Goal: Task Accomplishment & Management: Manage account settings

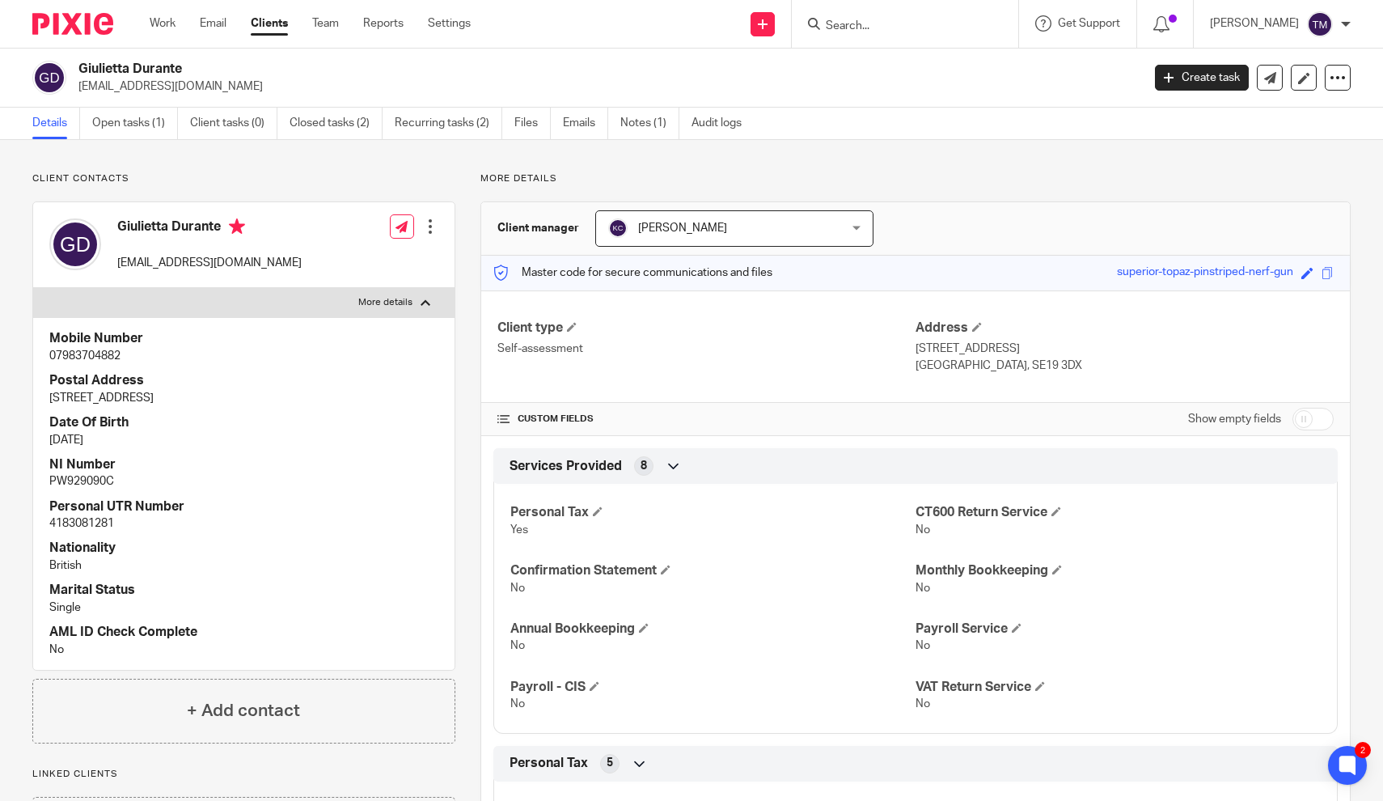
click at [142, 129] on link "Open tasks (1)" at bounding box center [135, 124] width 86 height 32
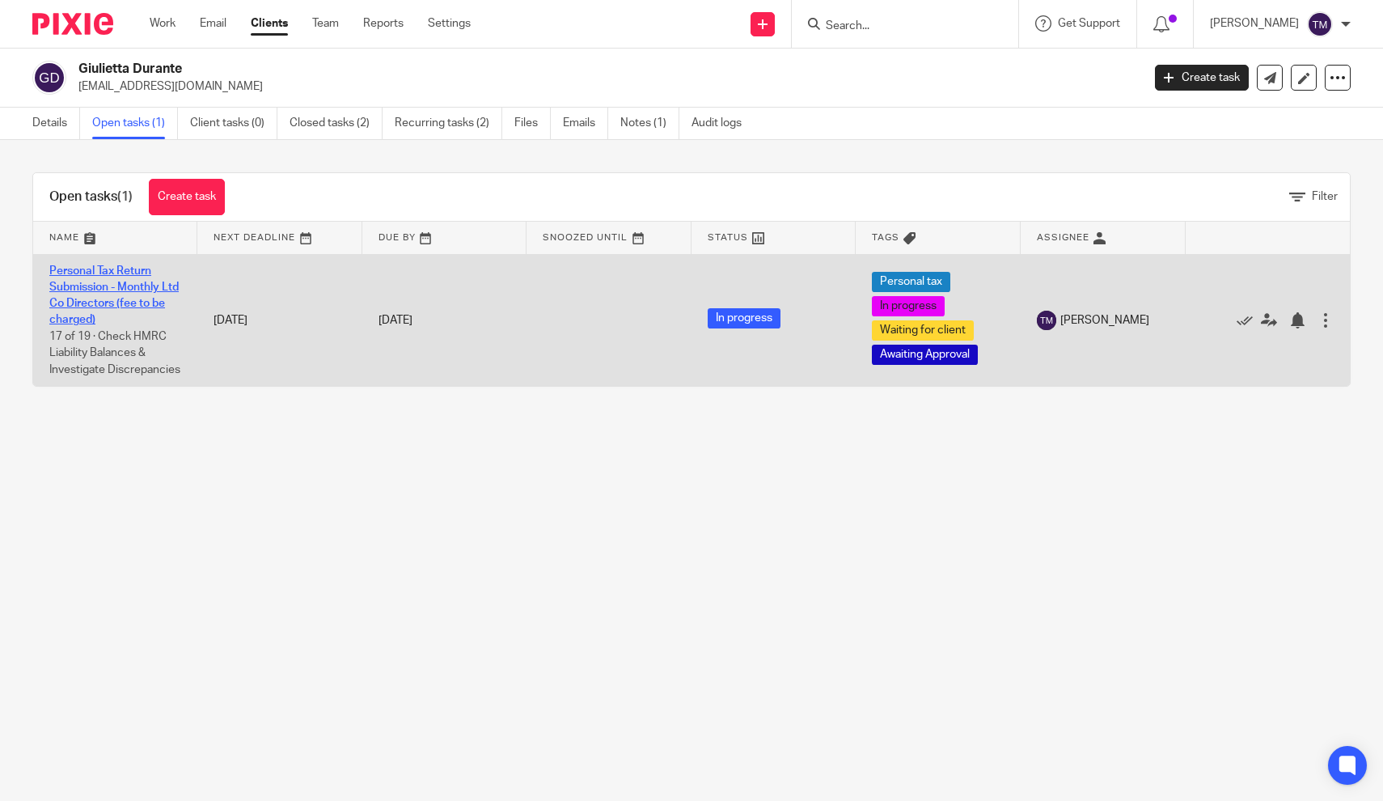
click at [127, 297] on link "Personal Tax Return Submission - Monthly Ltd Co Directors (fee to be charged)" at bounding box center [113, 295] width 129 height 61
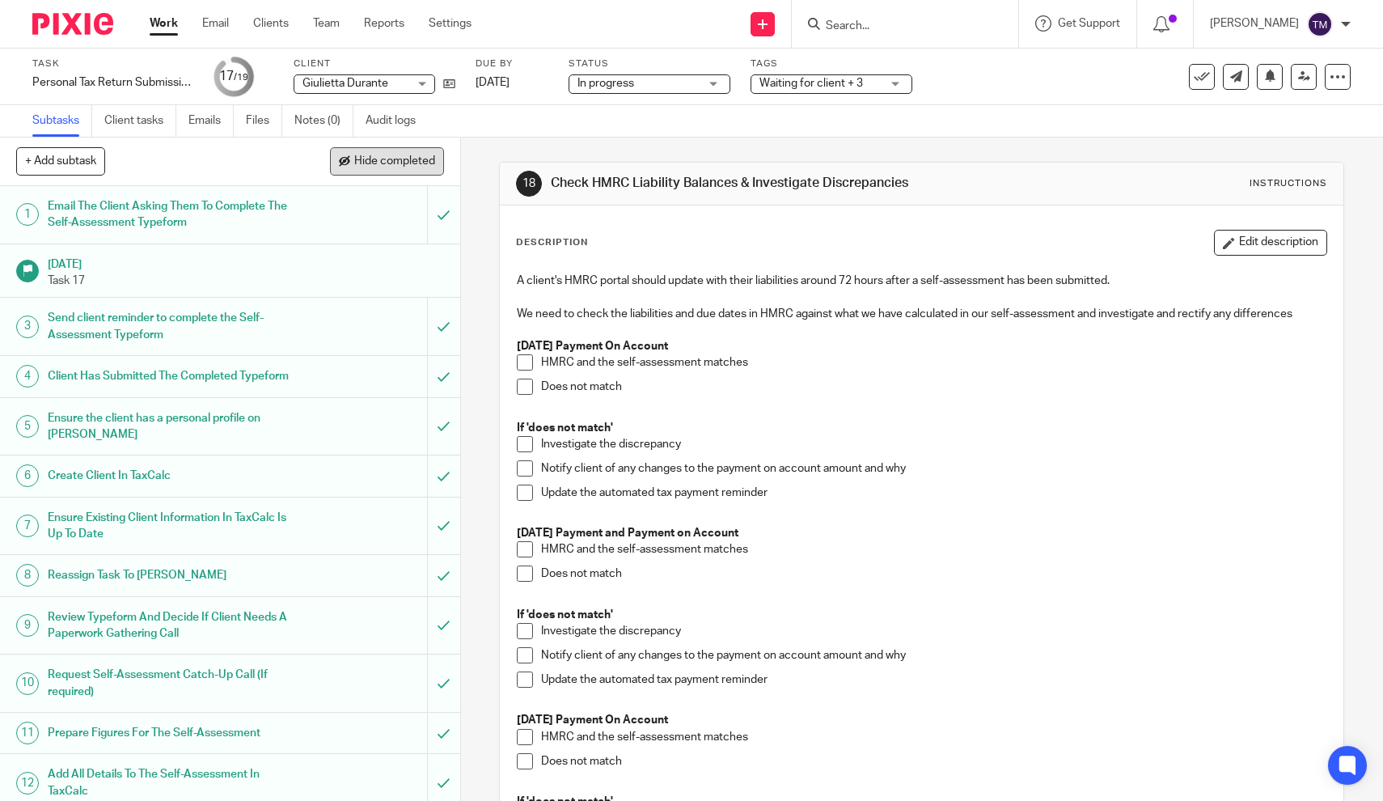
click at [361, 159] on span "Hide completed" at bounding box center [394, 161] width 81 height 13
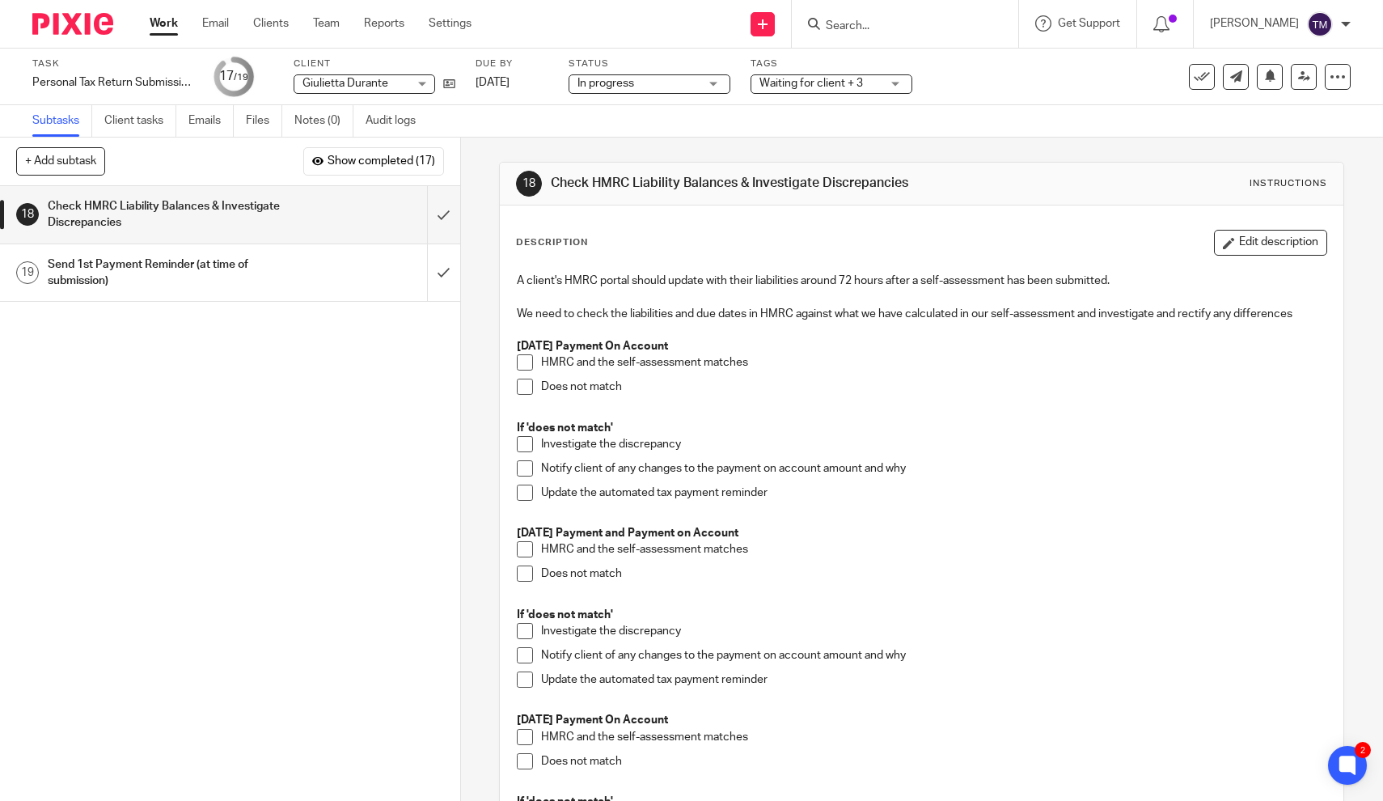
click at [529, 363] on span at bounding box center [525, 362] width 16 height 16
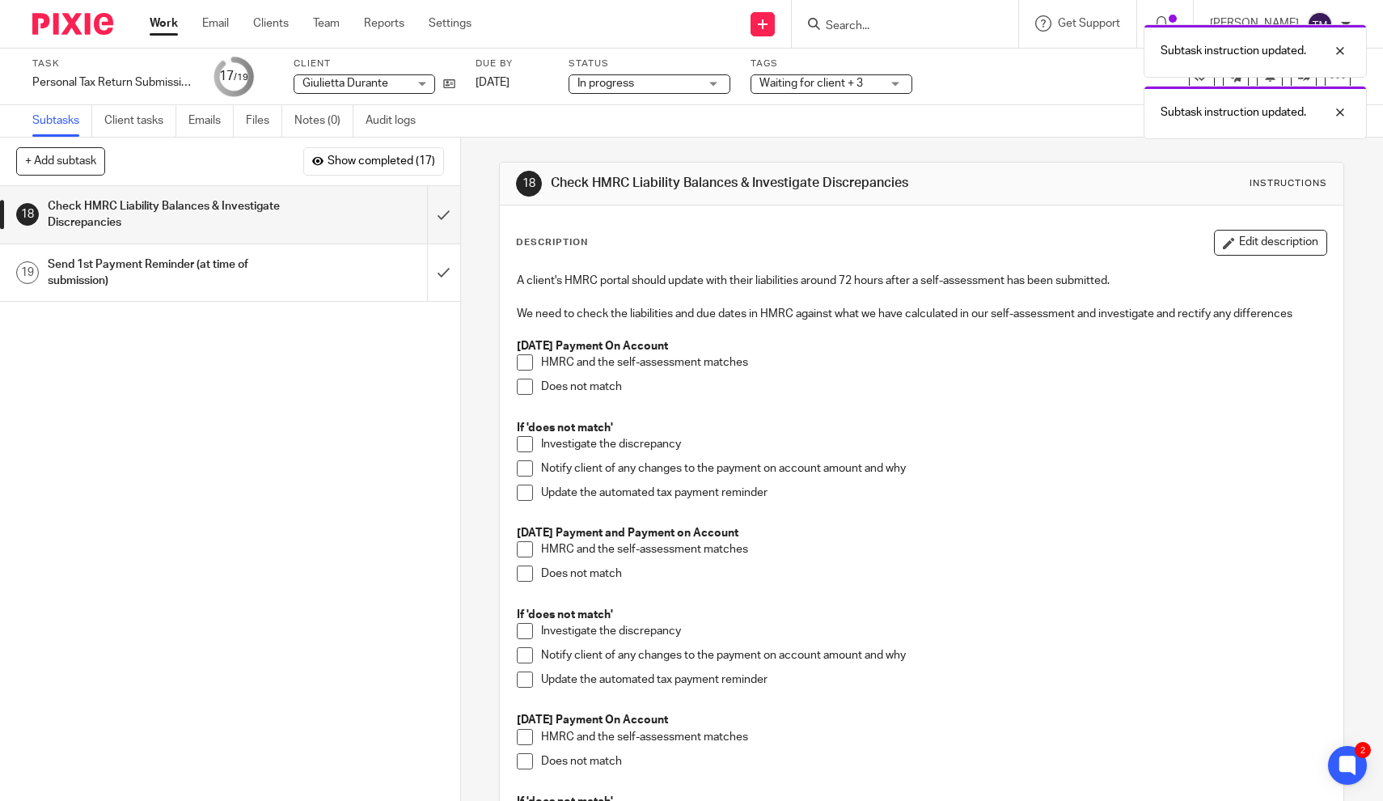
click at [523, 551] on span at bounding box center [525, 549] width 16 height 16
click at [892, 501] on div "Update the automated tax payment reminder" at bounding box center [933, 496] width 785 height 24
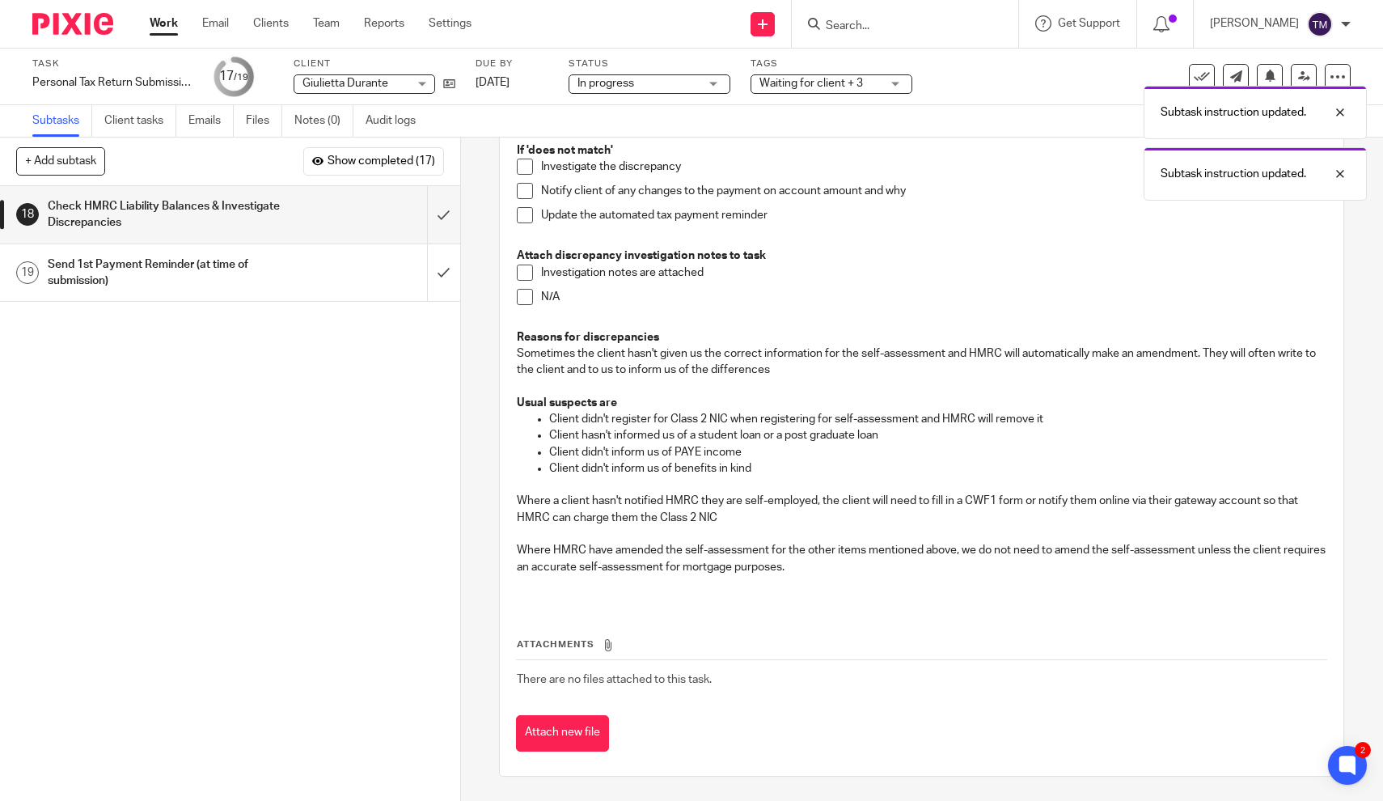
scroll to position [645, 0]
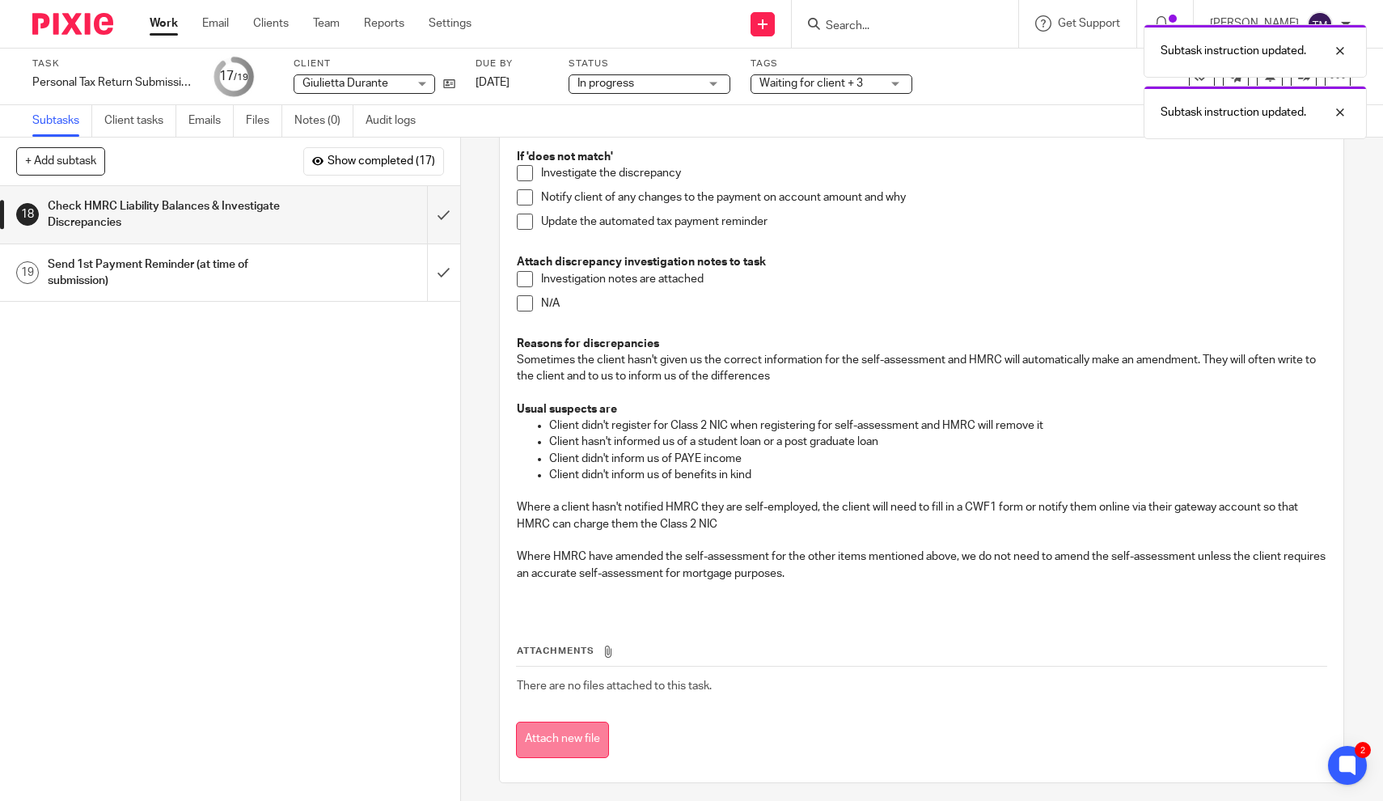
click at [551, 727] on button "Attach new file" at bounding box center [562, 739] width 93 height 36
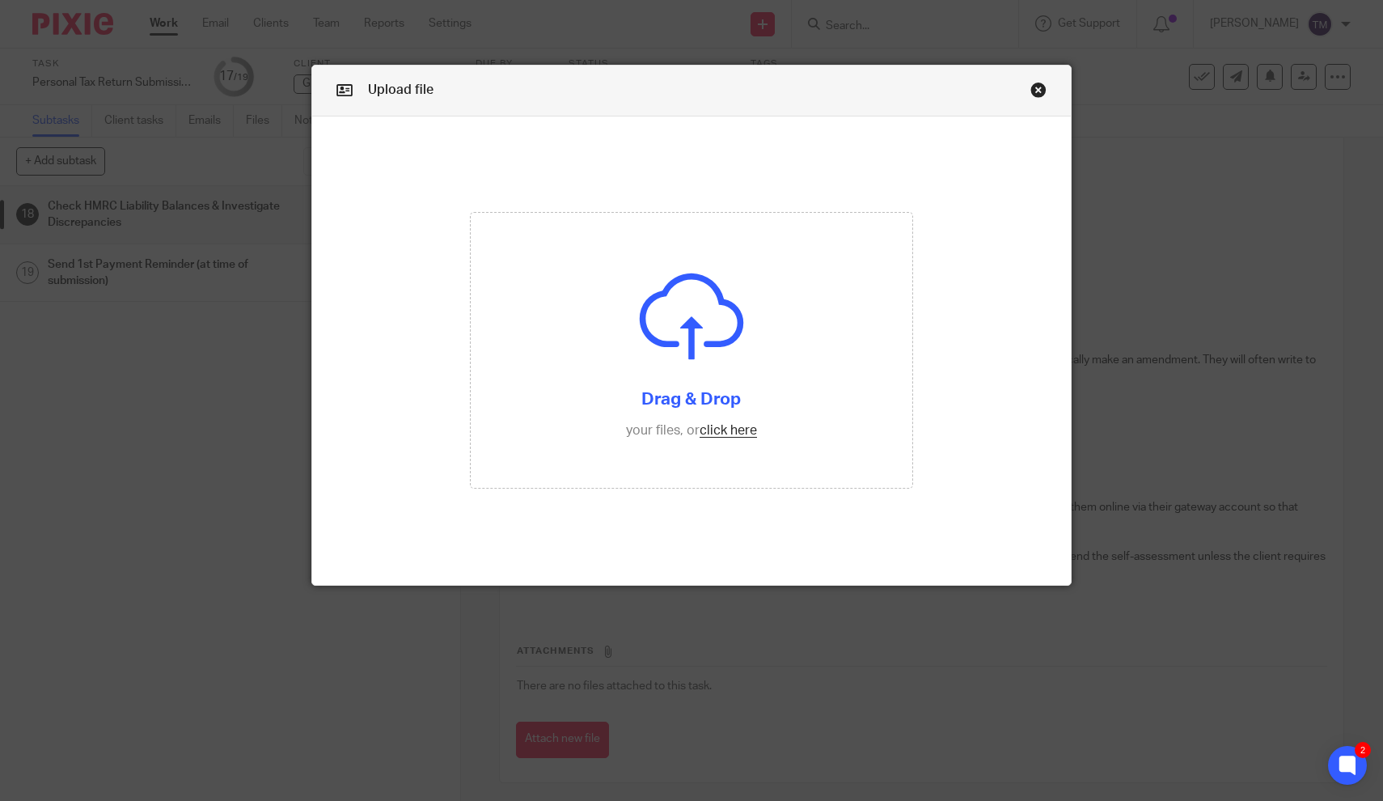
click at [1038, 92] on link "Close this dialog window" at bounding box center [1038, 93] width 16 height 22
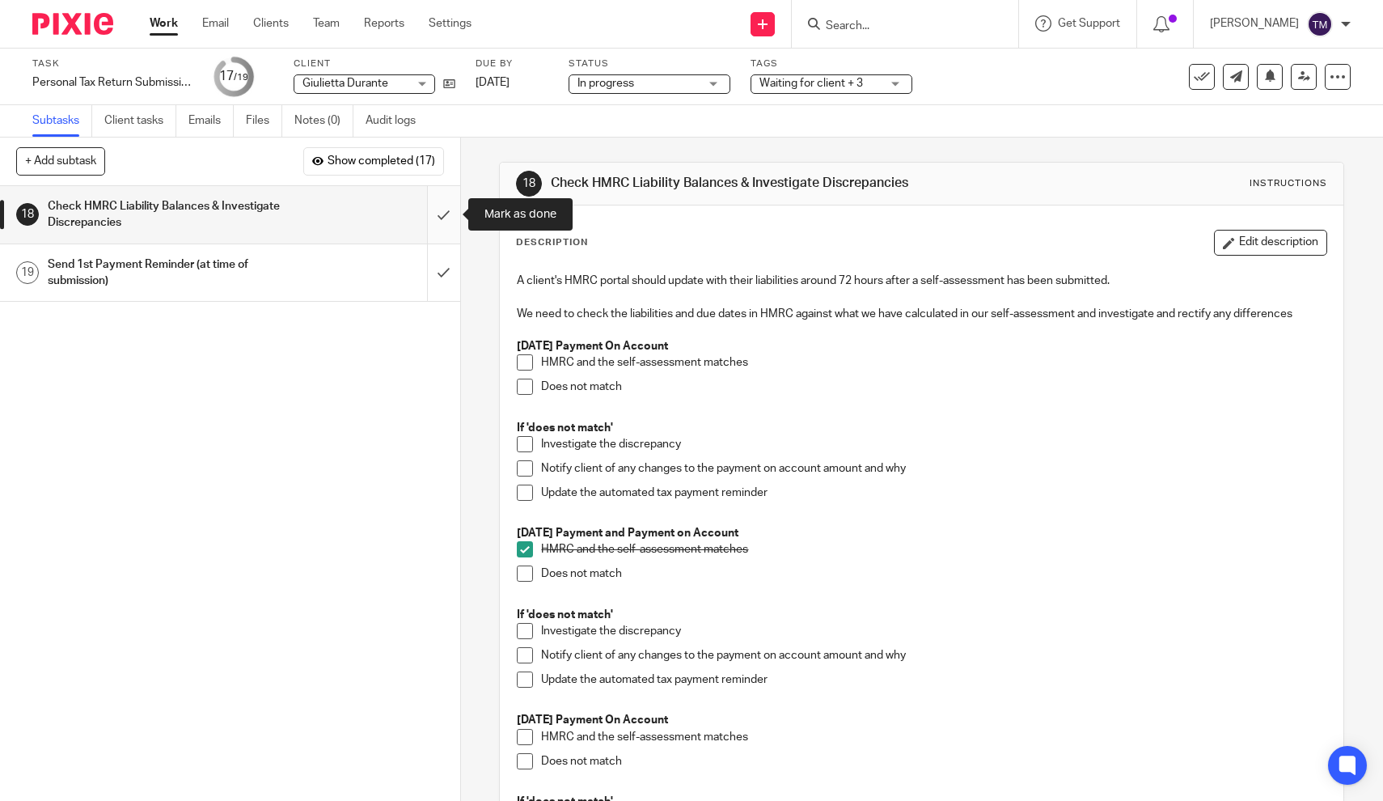
click at [446, 215] on input "submit" at bounding box center [230, 214] width 460 height 57
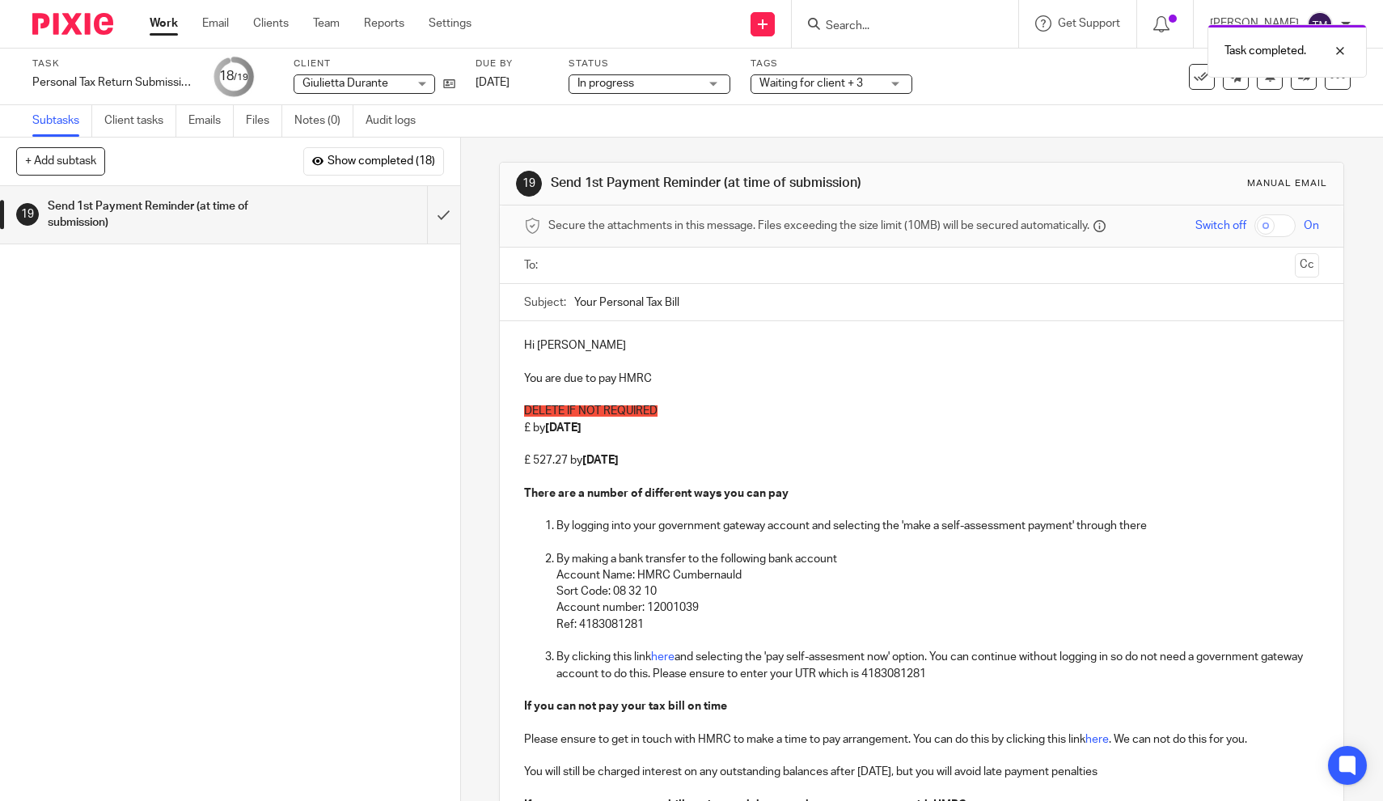
click at [596, 265] on input "text" at bounding box center [921, 265] width 734 height 19
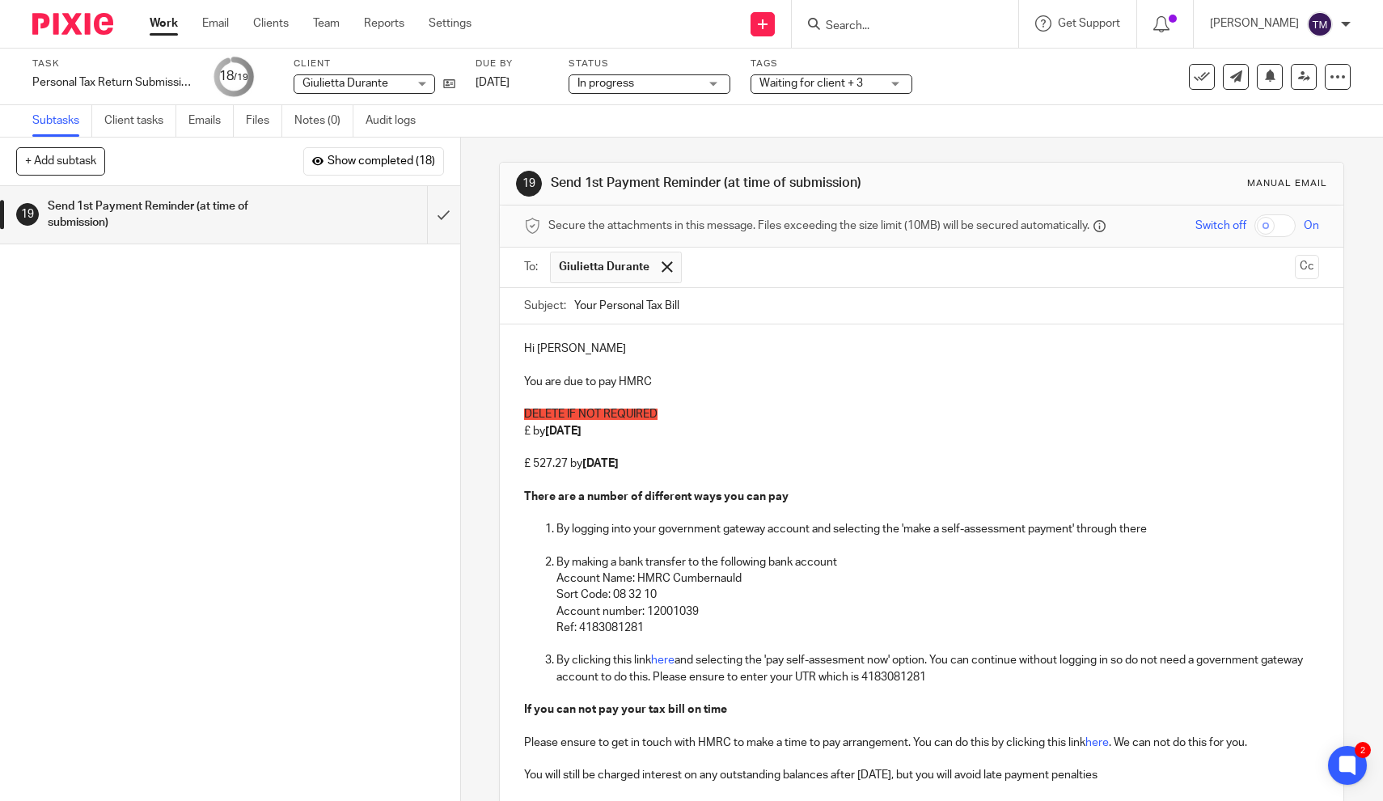
drag, startPoint x: 630, startPoint y: 429, endPoint x: 518, endPoint y: 412, distance: 112.8
click at [518, 412] on div "Hi Giulietta You are due to pay HMRC DELETE IF NOT REQUIRED £ by 31st July 2025…" at bounding box center [921, 617] width 843 height 586
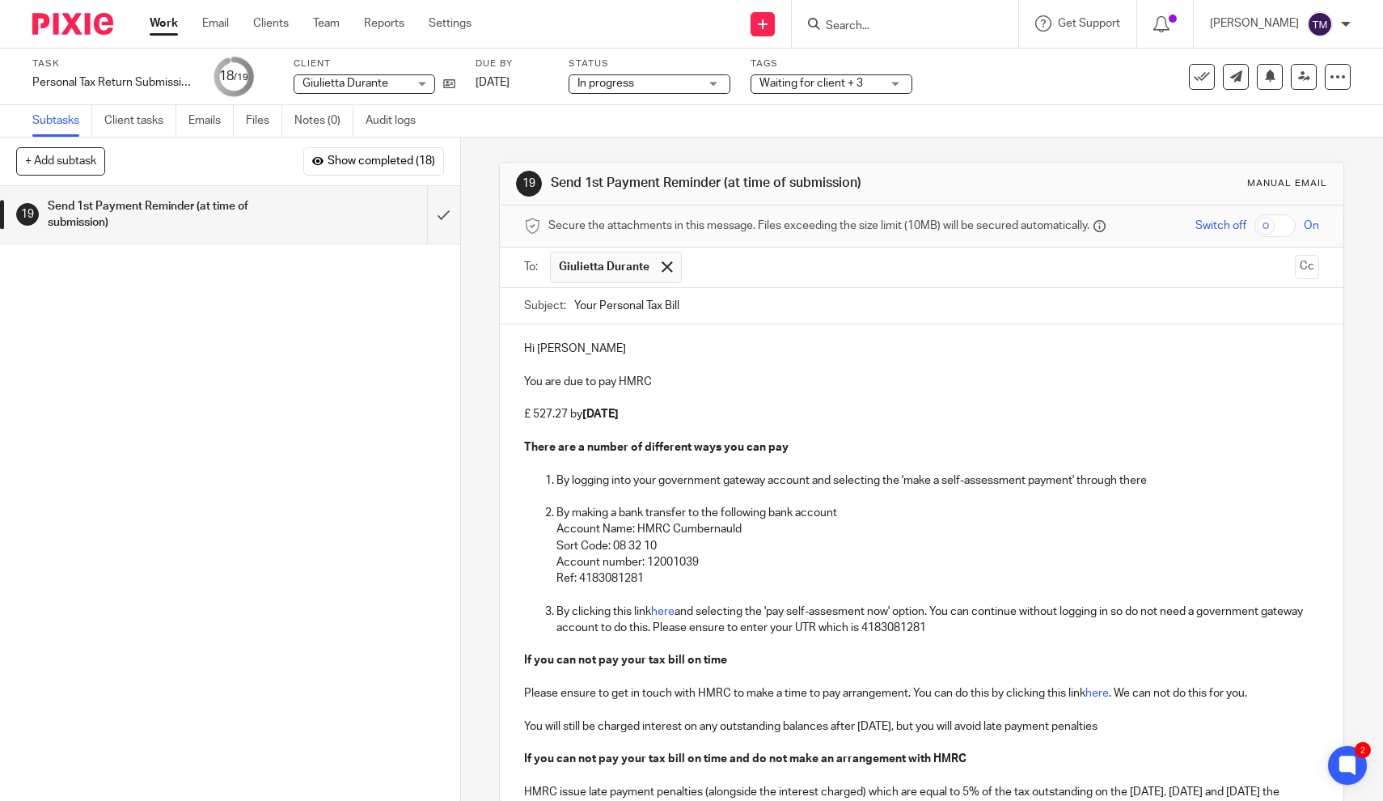
click at [755, 482] on p "By logging into your government gateway account and selecting the 'make a self-…" at bounding box center [937, 480] width 763 height 16
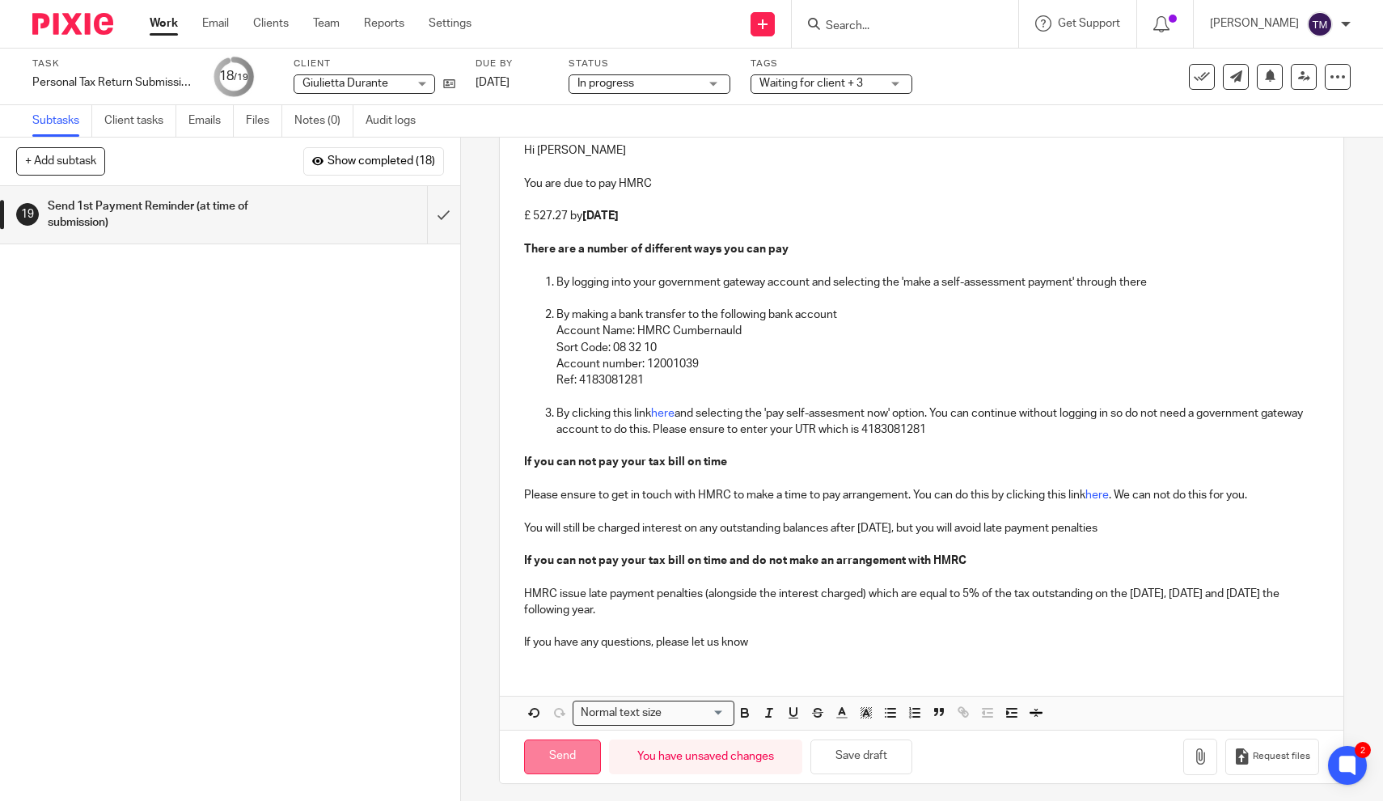
click at [560, 755] on input "Send" at bounding box center [562, 756] width 77 height 35
type input "Sent"
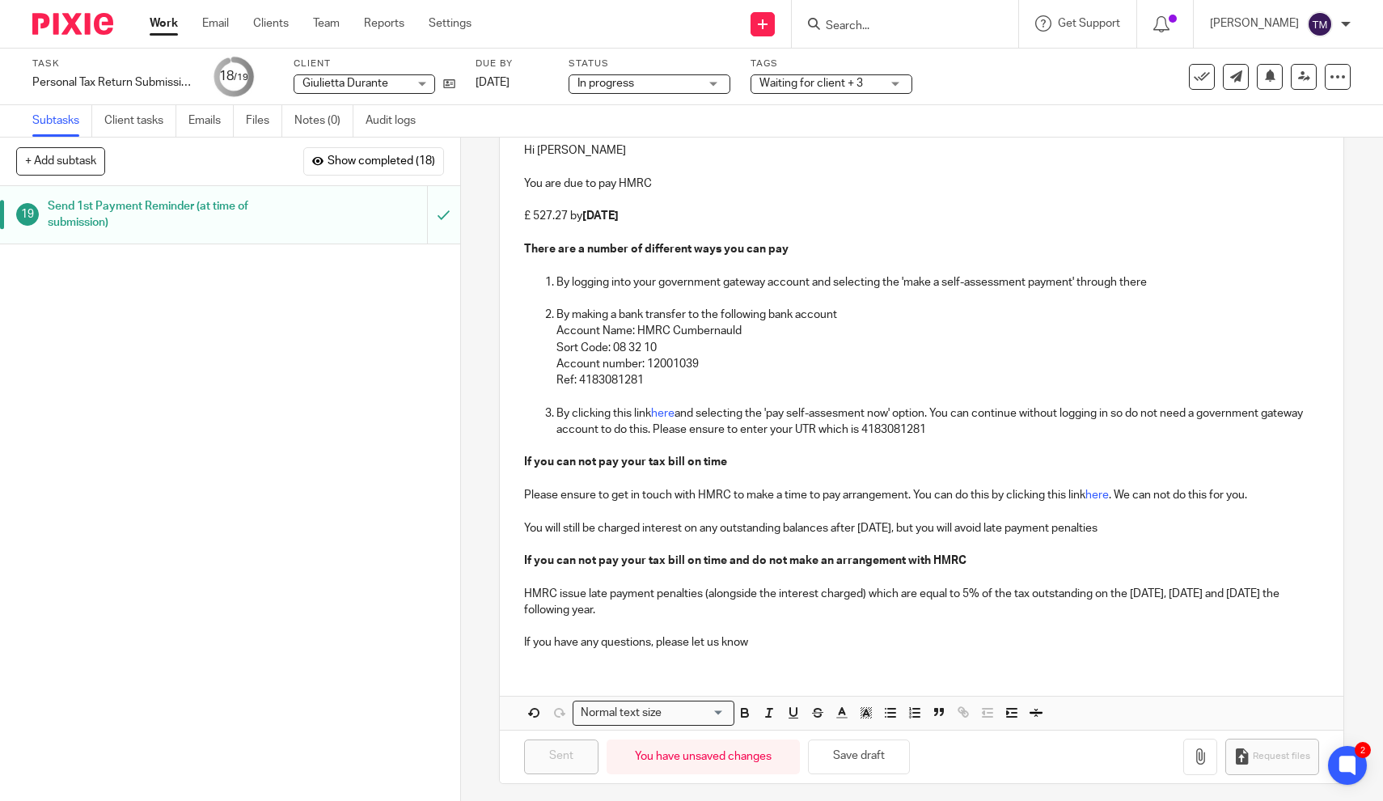
click at [919, 26] on input "Search" at bounding box center [897, 26] width 146 height 15
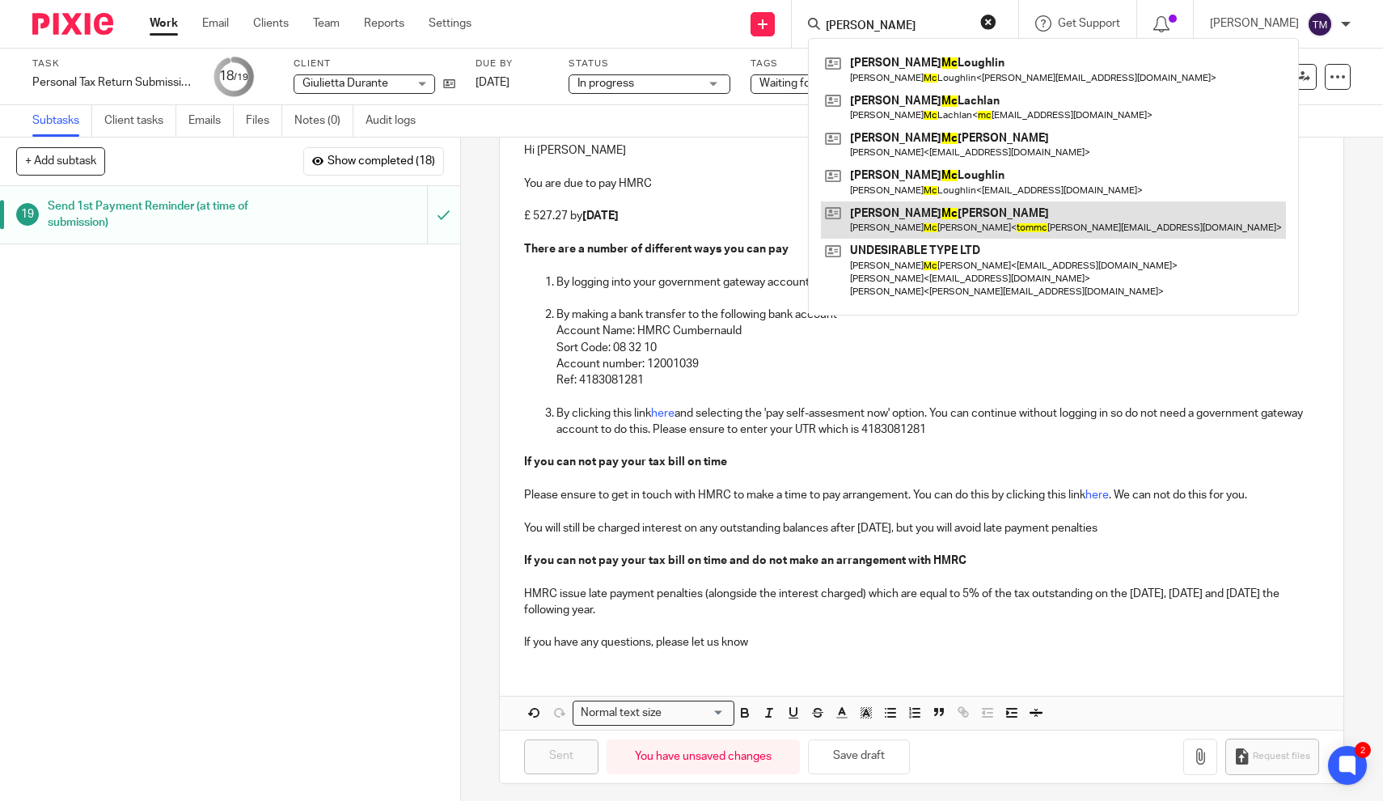
type input "tom mc"
click at [978, 215] on link at bounding box center [1053, 219] width 465 height 37
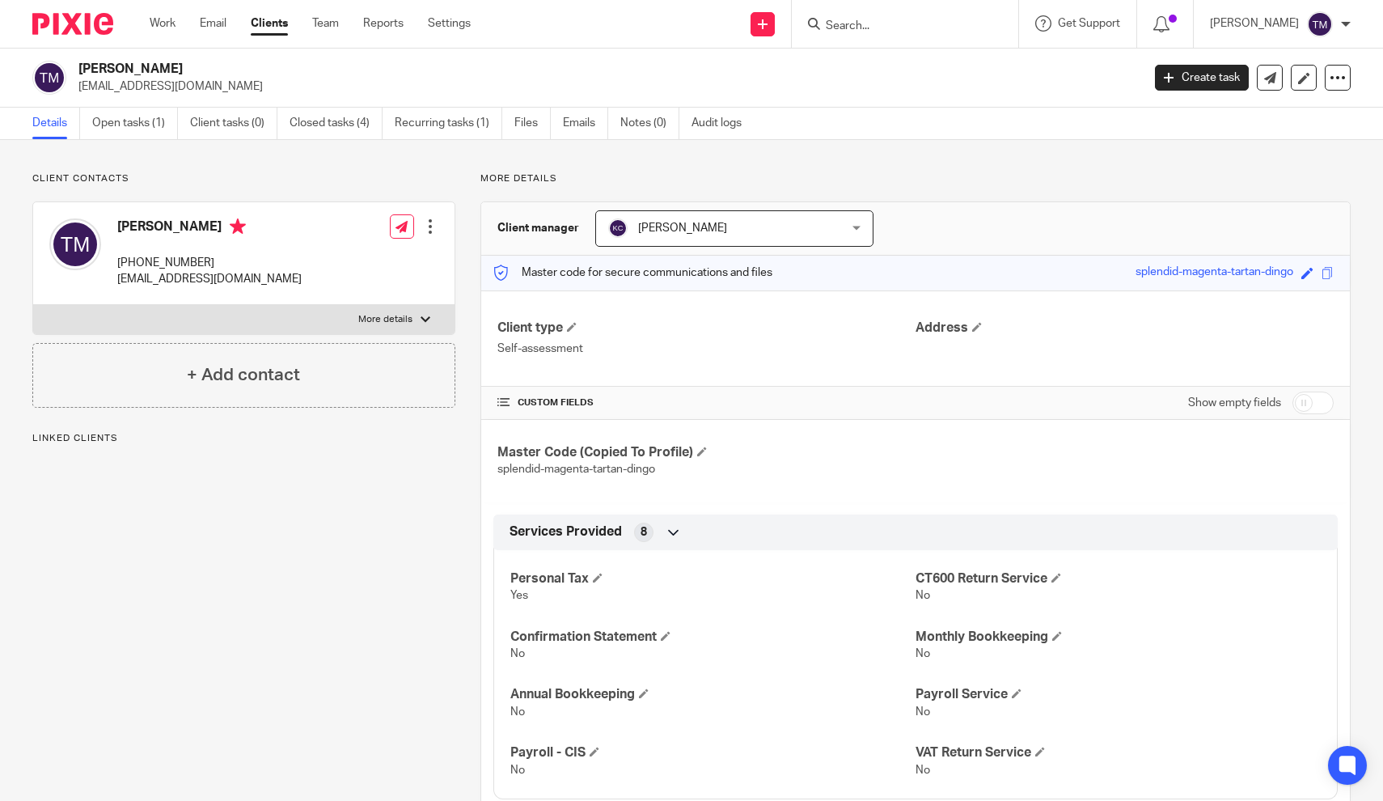
click at [160, 140] on div "Client contacts [PERSON_NAME] [PHONE_NUMBER] [EMAIL_ADDRESS][DOMAIN_NAME] Edit …" at bounding box center [691, 644] width 1383 height 1008
click at [152, 128] on link "Open tasks (1)" at bounding box center [135, 124] width 86 height 32
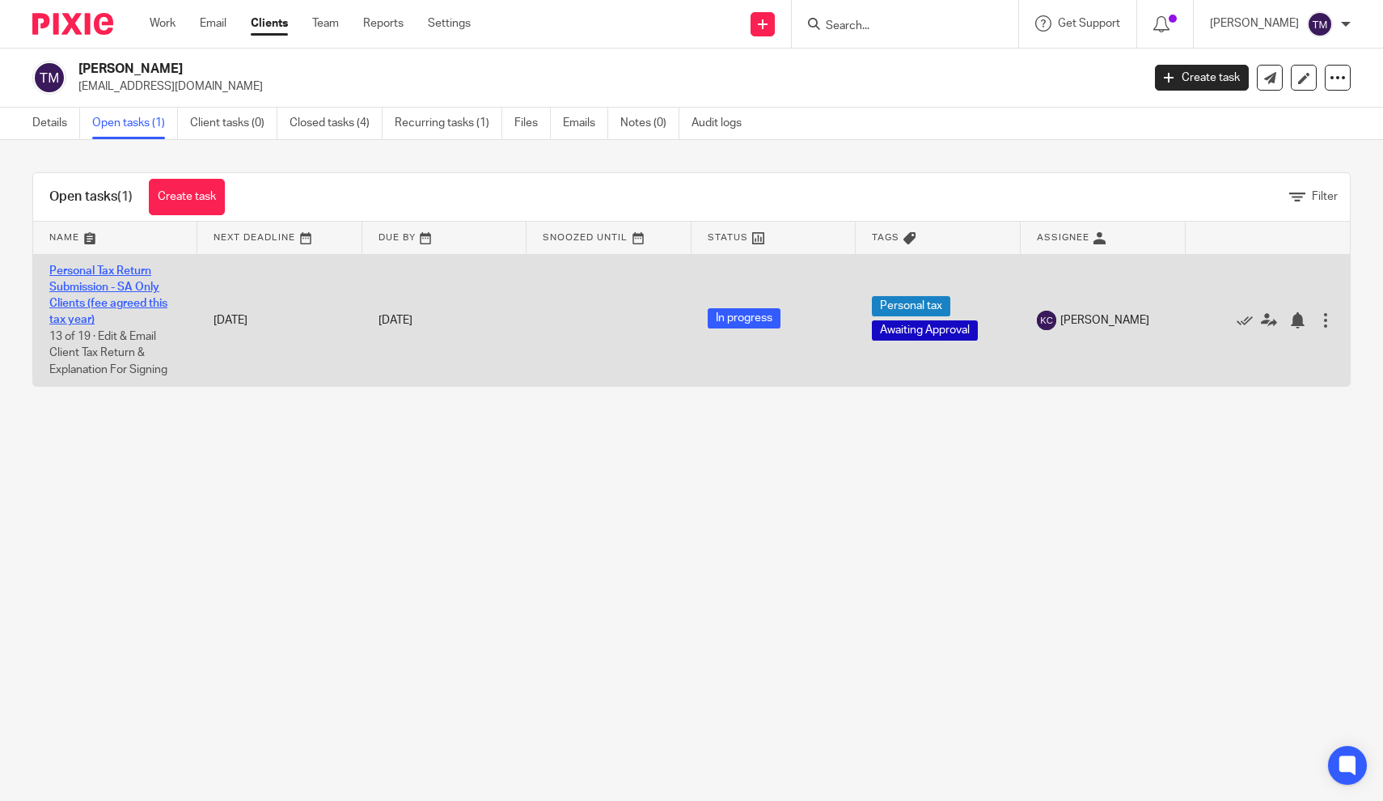
click at [128, 288] on link "Personal Tax Return Submission - SA Only Clients (fee agreed this tax year)" at bounding box center [108, 295] width 118 height 61
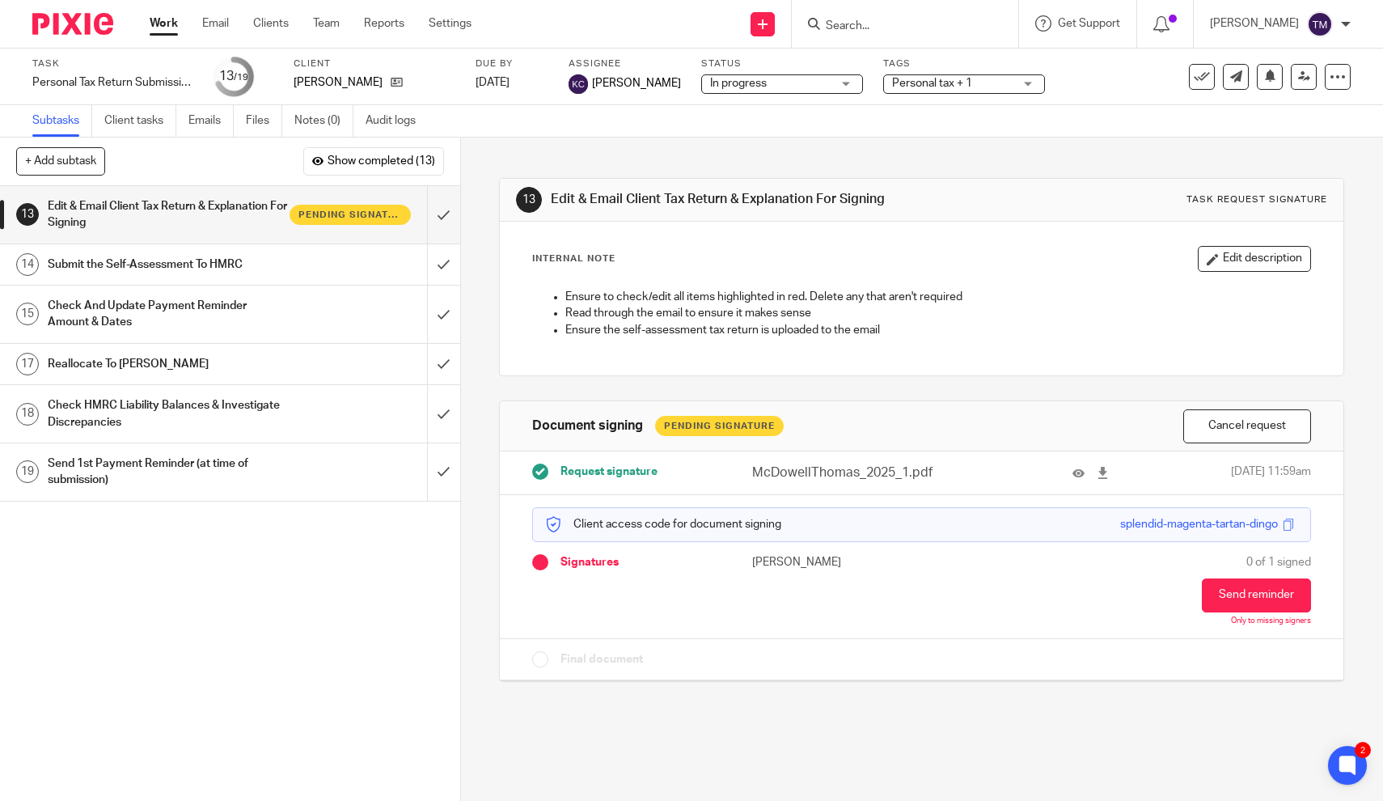
click at [871, 26] on input "Search" at bounding box center [897, 26] width 146 height 15
click at [170, 23] on link "Work" at bounding box center [164, 23] width 28 height 16
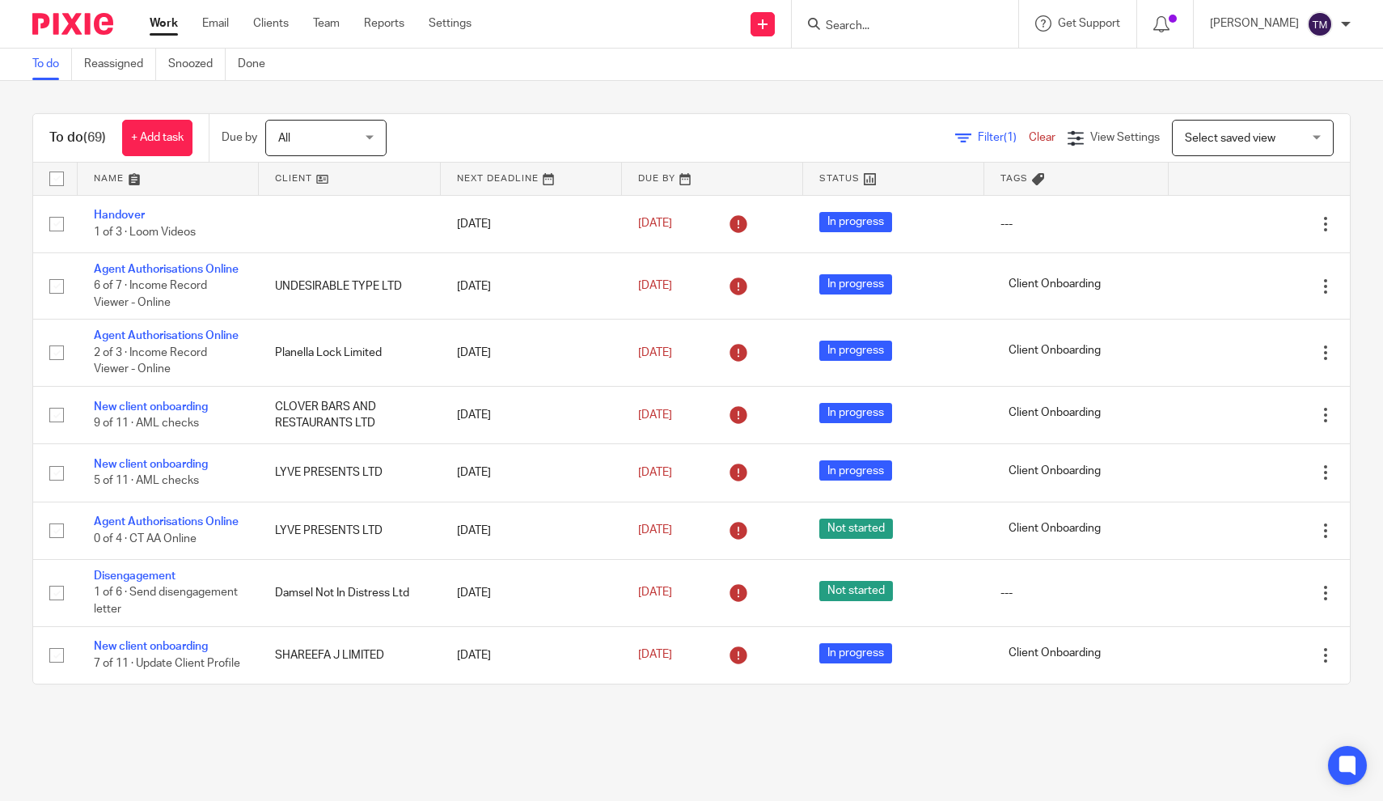
click at [882, 27] on input "Search" at bounding box center [897, 26] width 146 height 15
click at [978, 142] on span "Filter (1)" at bounding box center [1003, 137] width 51 height 11
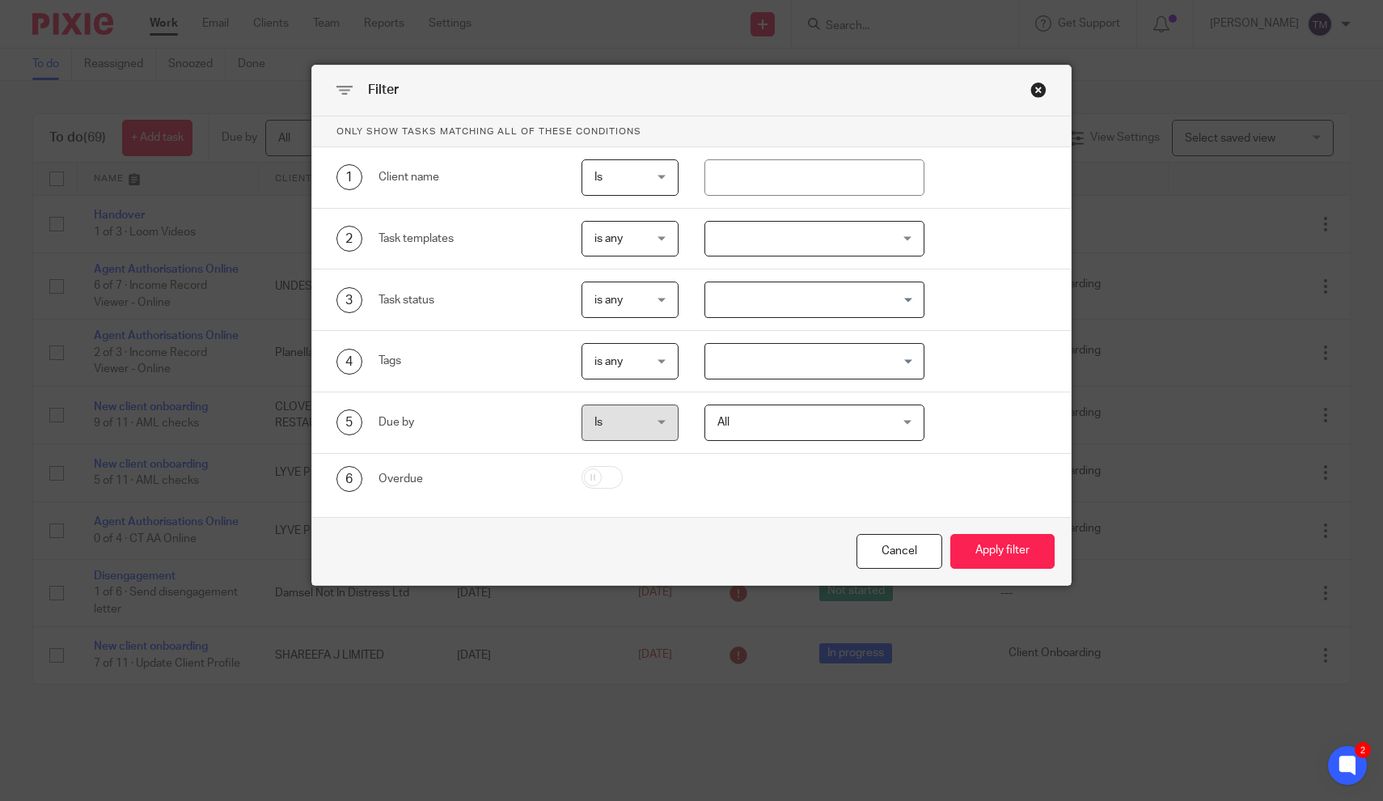
click at [745, 243] on div at bounding box center [814, 239] width 220 height 36
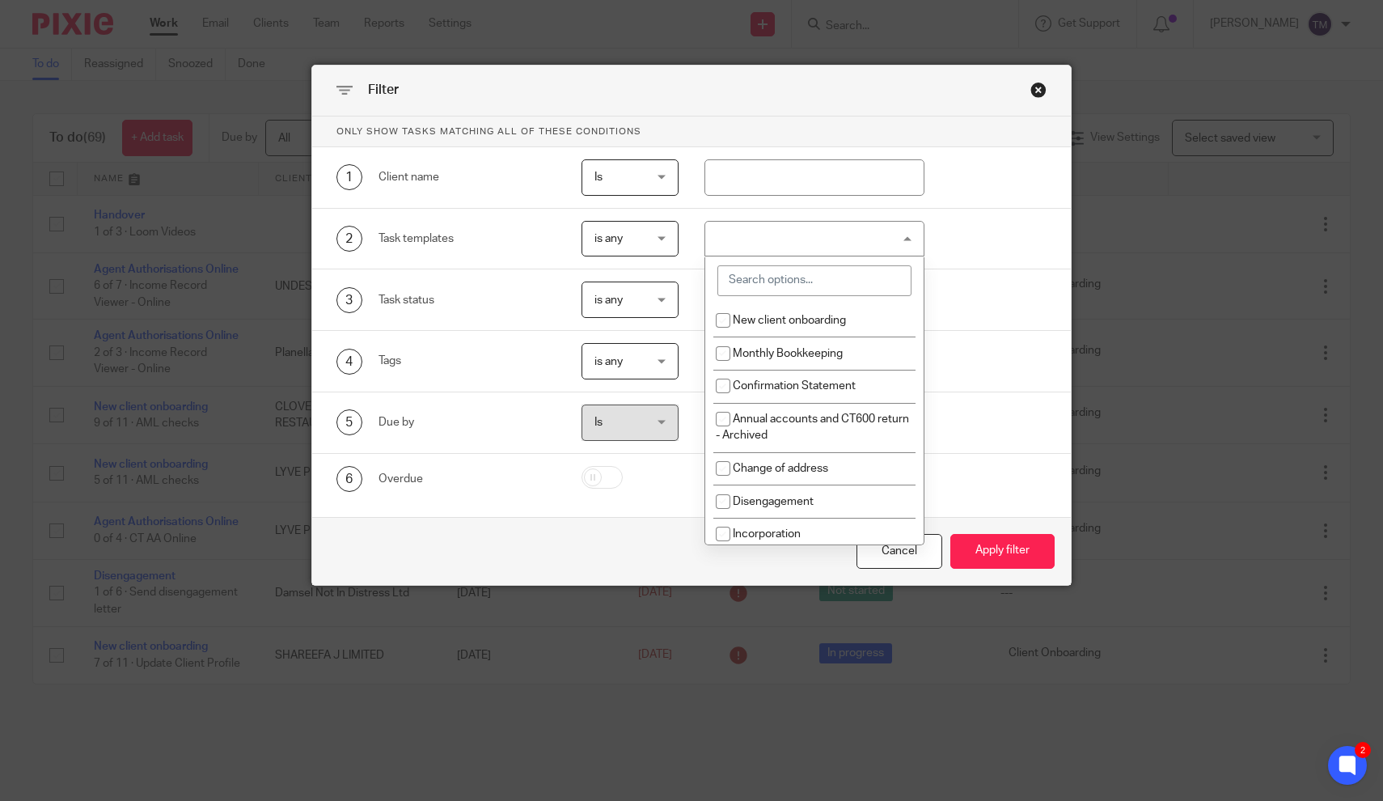
click at [765, 286] on input "search" at bounding box center [814, 280] width 194 height 31
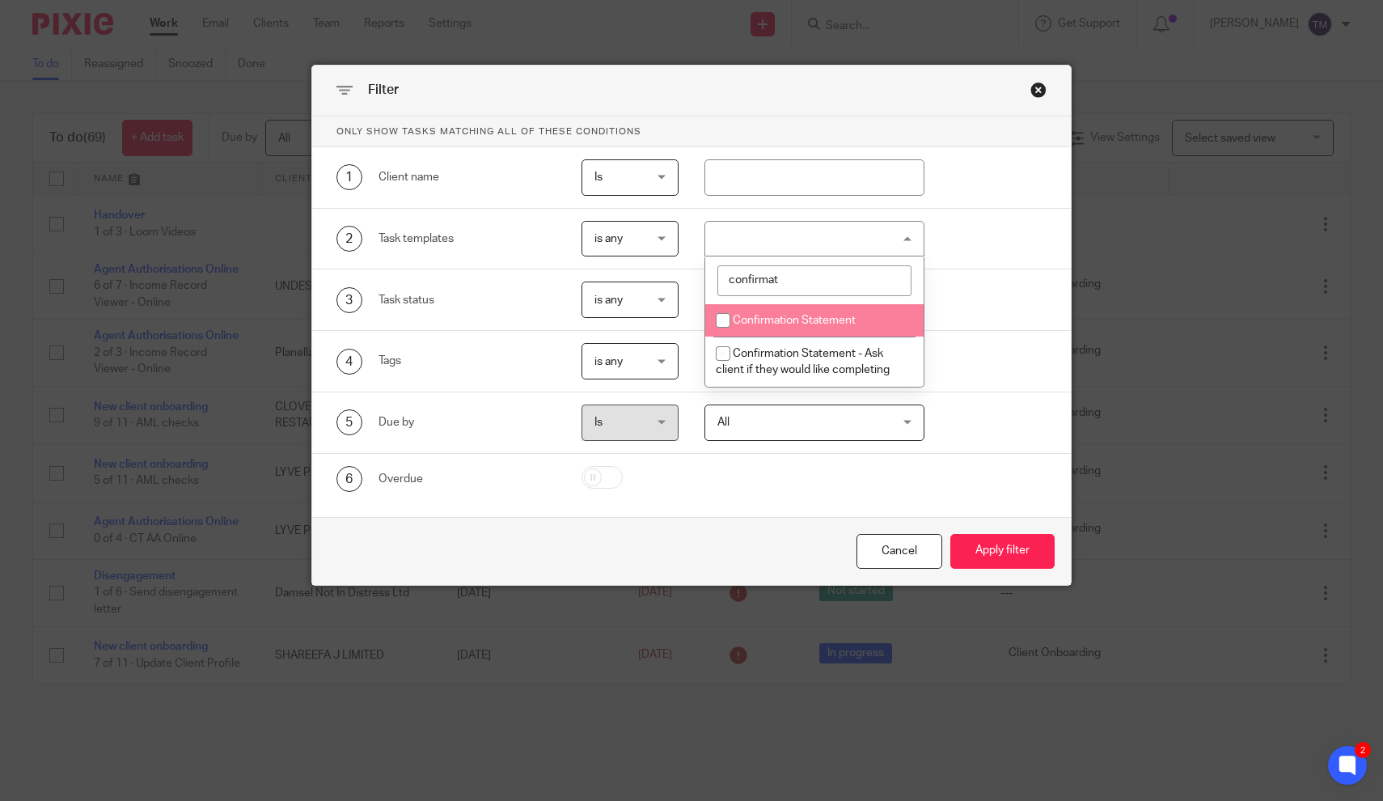
type input "confirmat"
click at [741, 311] on li "Confirmation Statement" at bounding box center [814, 320] width 218 height 33
checkbox input "true"
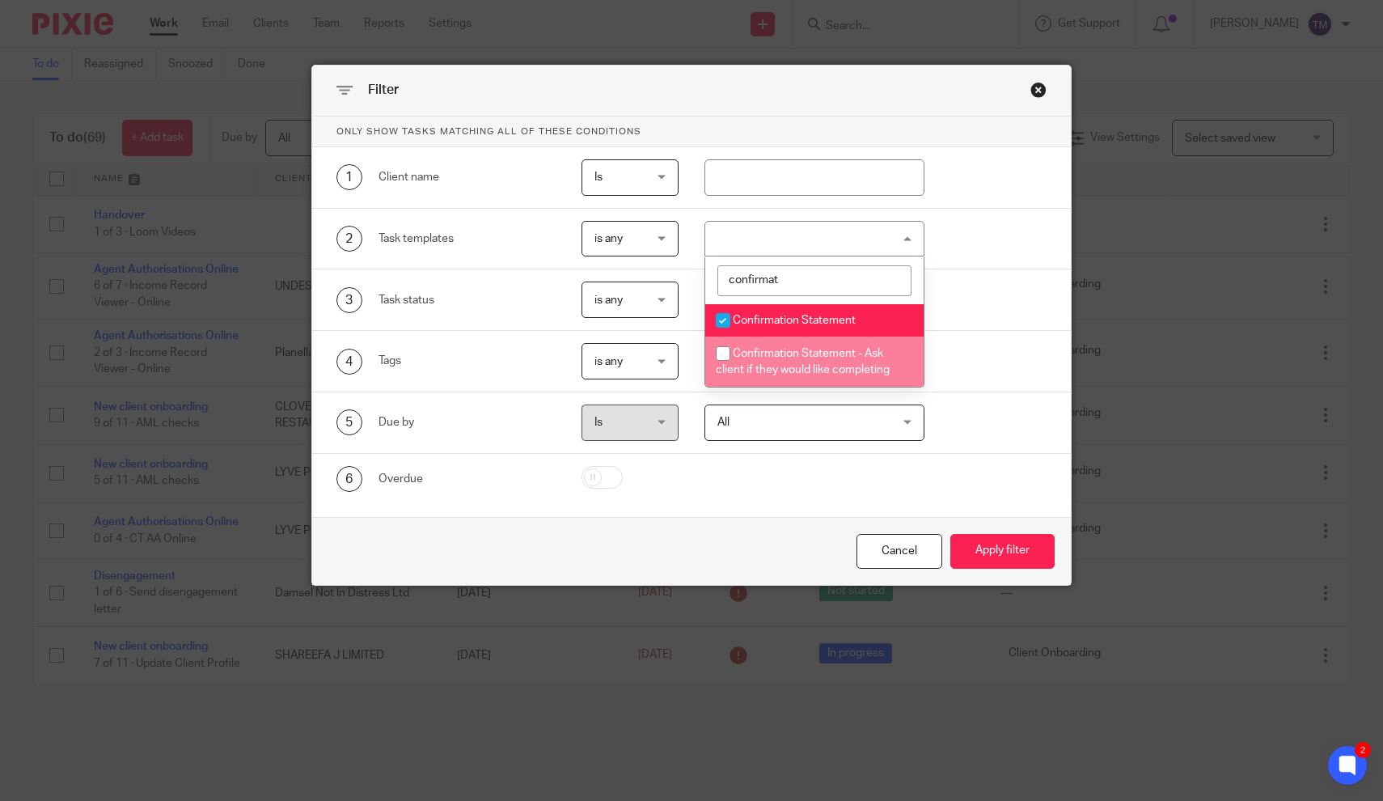
click at [728, 360] on input "checkbox" at bounding box center [723, 353] width 31 height 31
checkbox input "true"
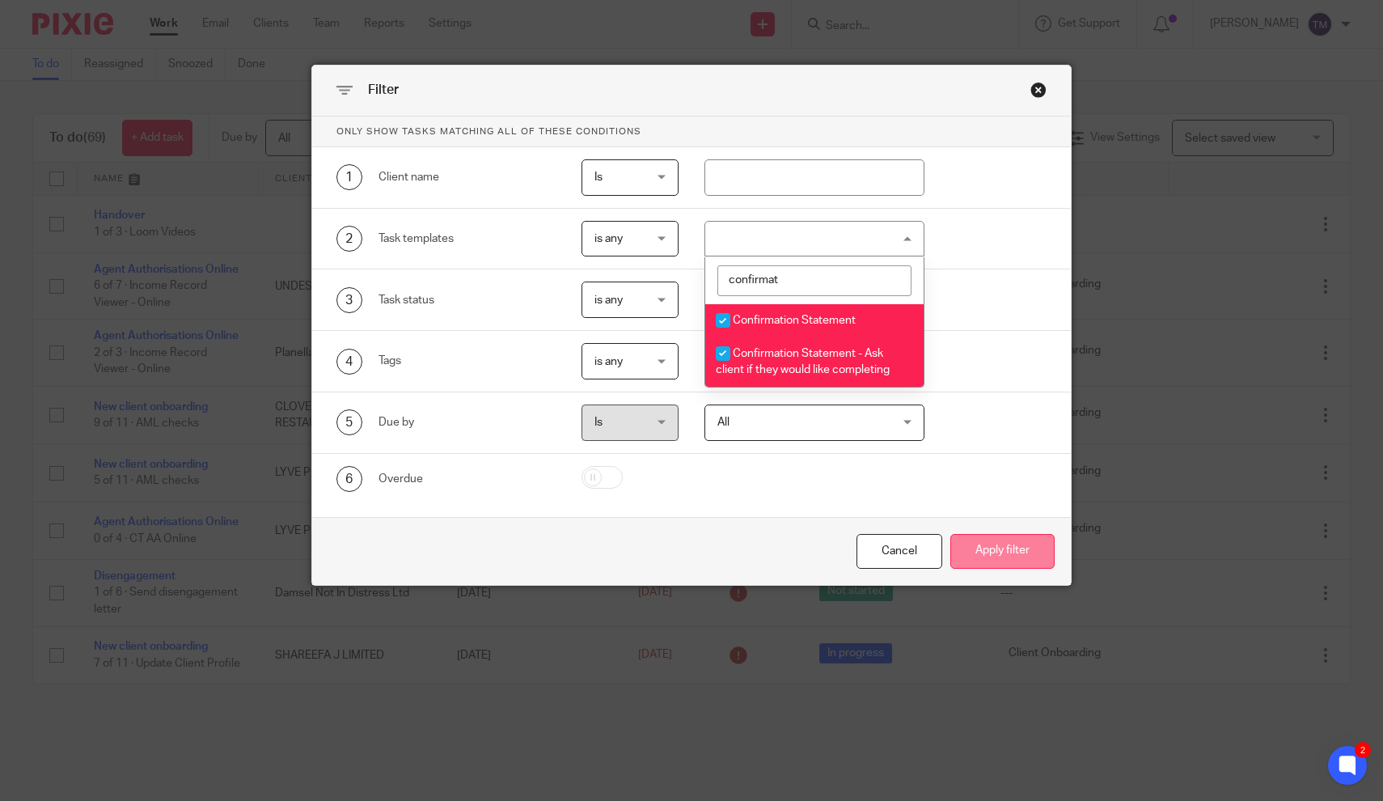
click at [1007, 551] on button "Apply filter" at bounding box center [1002, 551] width 104 height 35
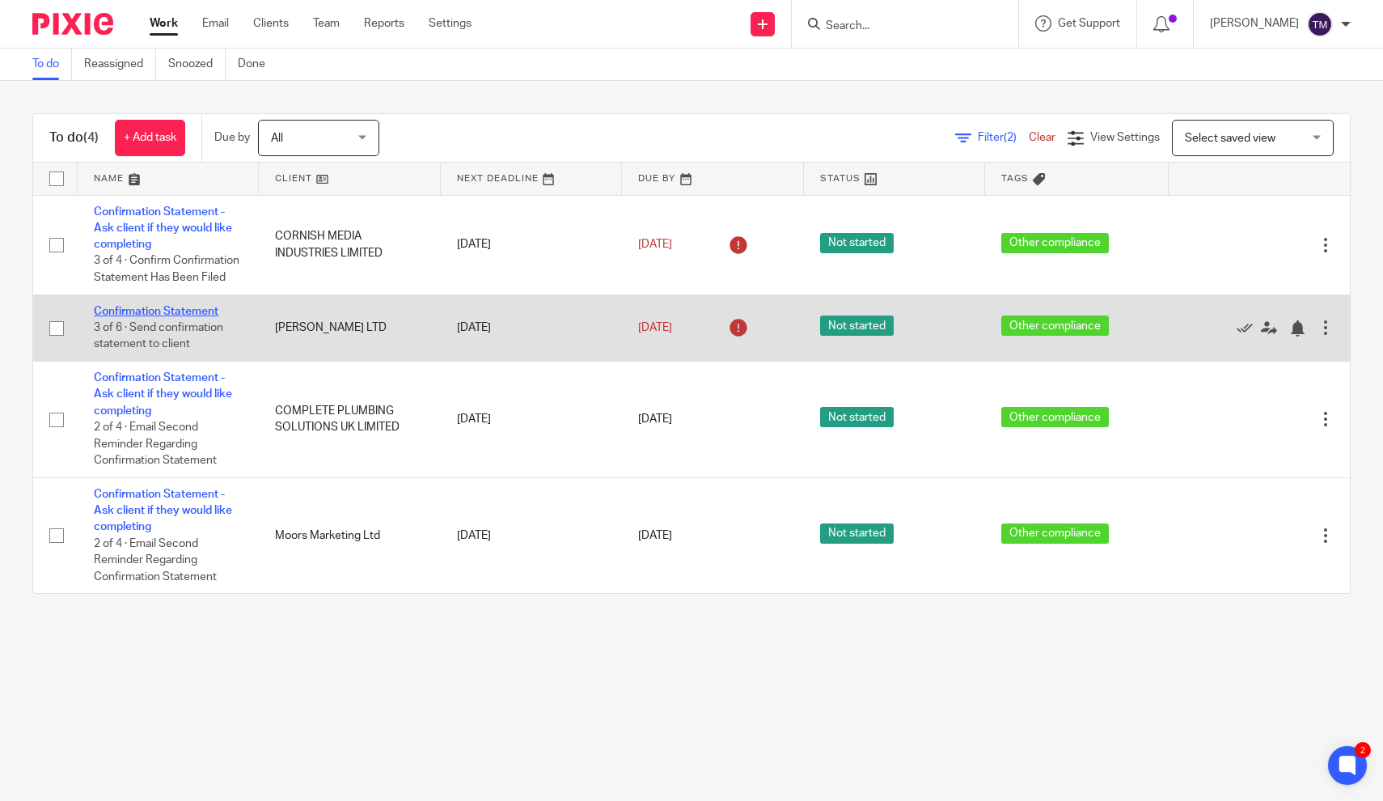
click at [178, 311] on link "Confirmation Statement" at bounding box center [156, 311] width 125 height 11
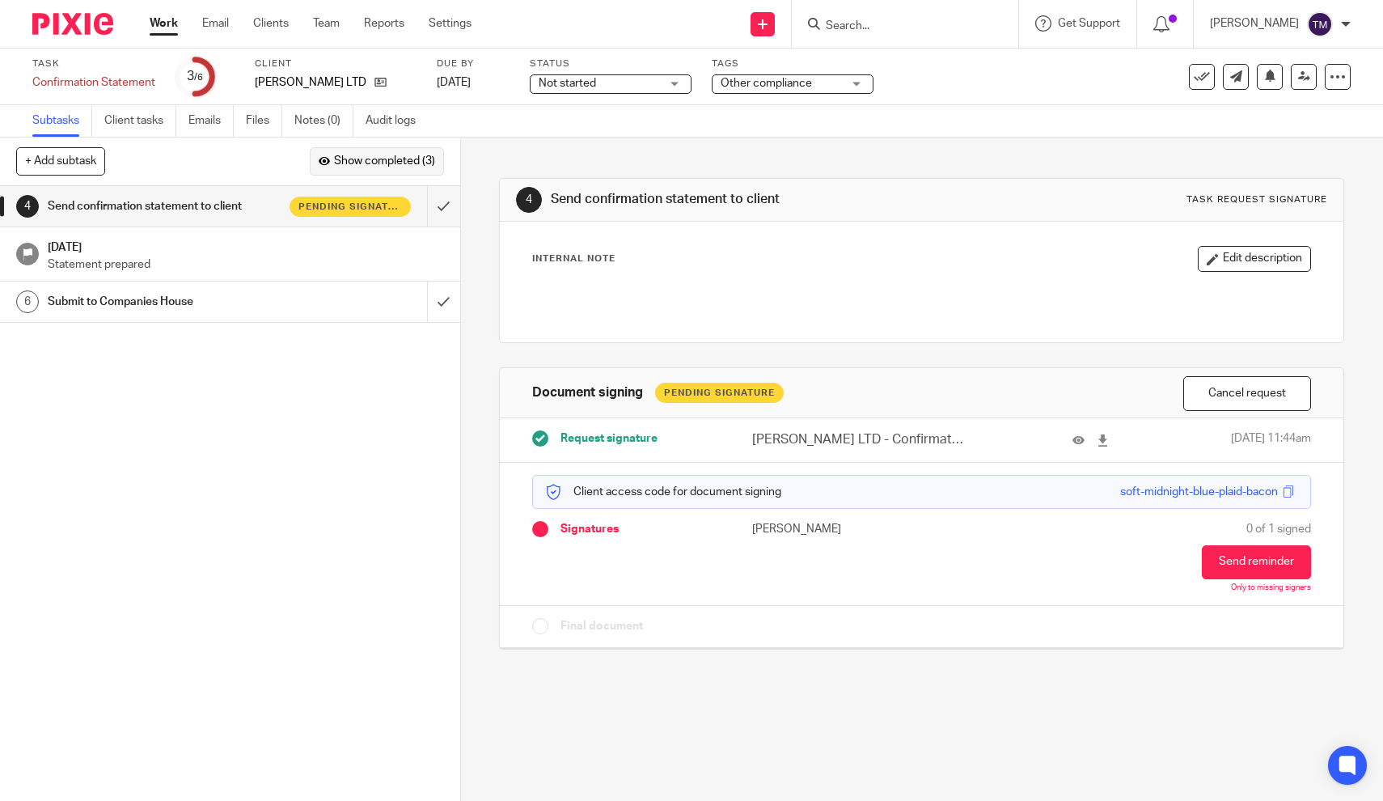
click at [371, 164] on span "Show completed (3)" at bounding box center [384, 161] width 101 height 13
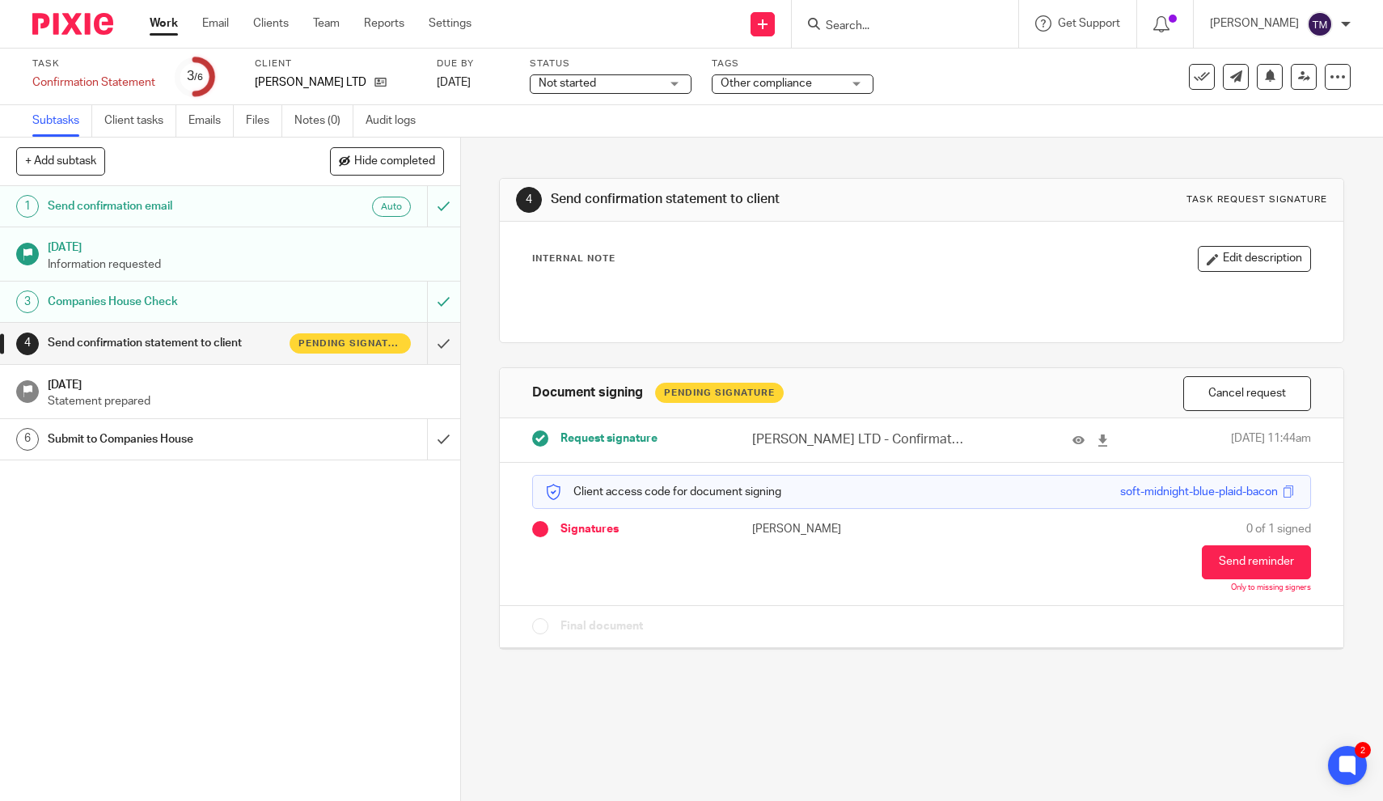
click at [150, 263] on p "Information requested" at bounding box center [246, 264] width 396 height 16
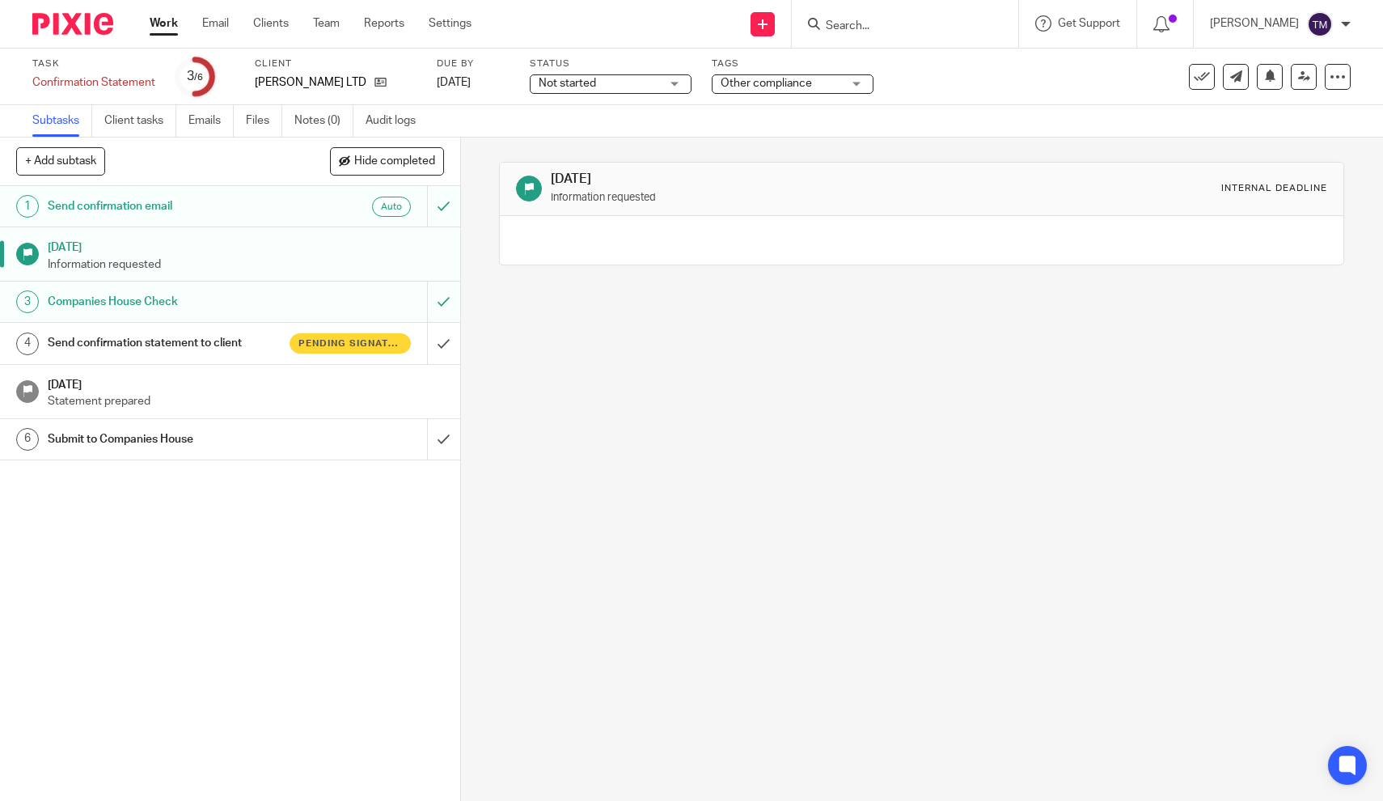
click at [142, 297] on h1 "Companies House Check" at bounding box center [169, 302] width 243 height 24
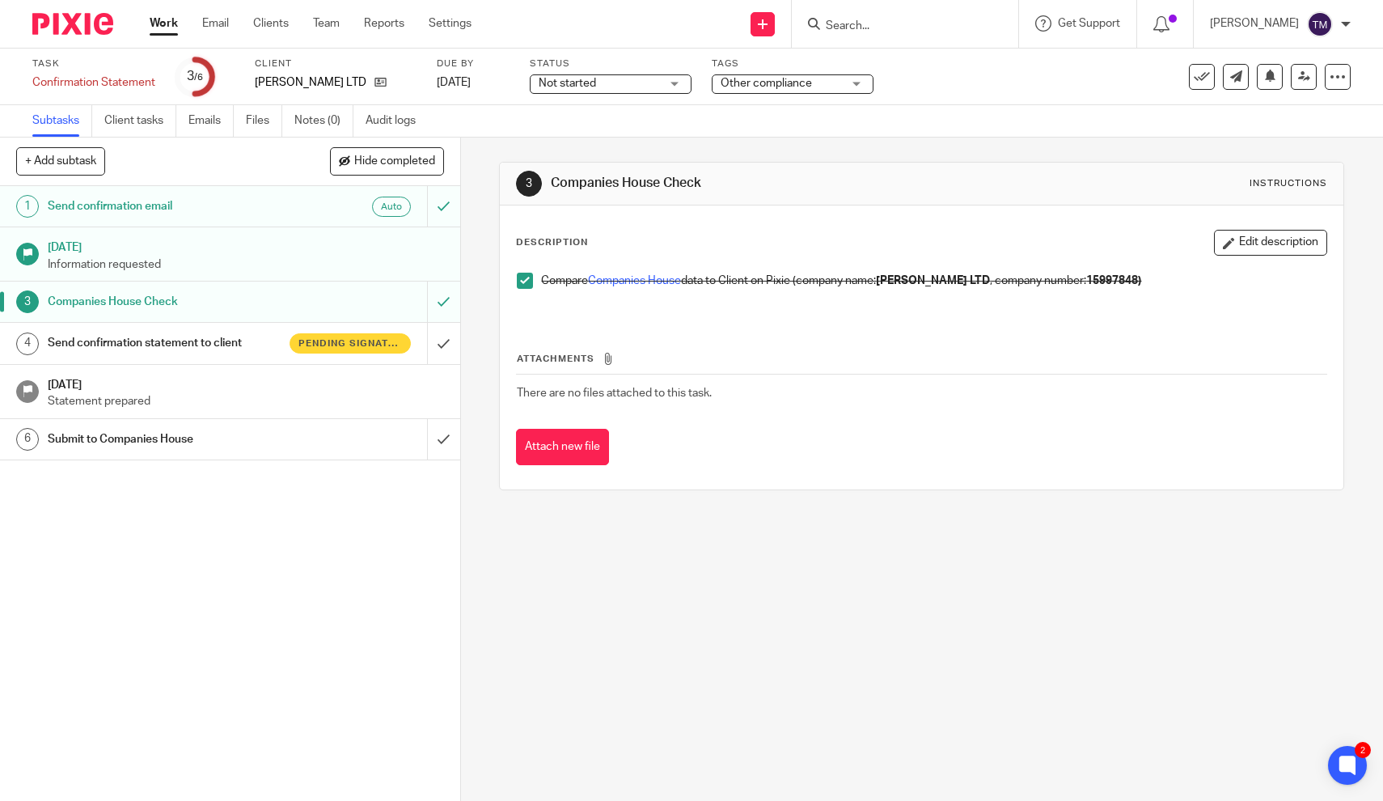
click at [133, 207] on h1 "Send confirmation email" at bounding box center [169, 206] width 243 height 24
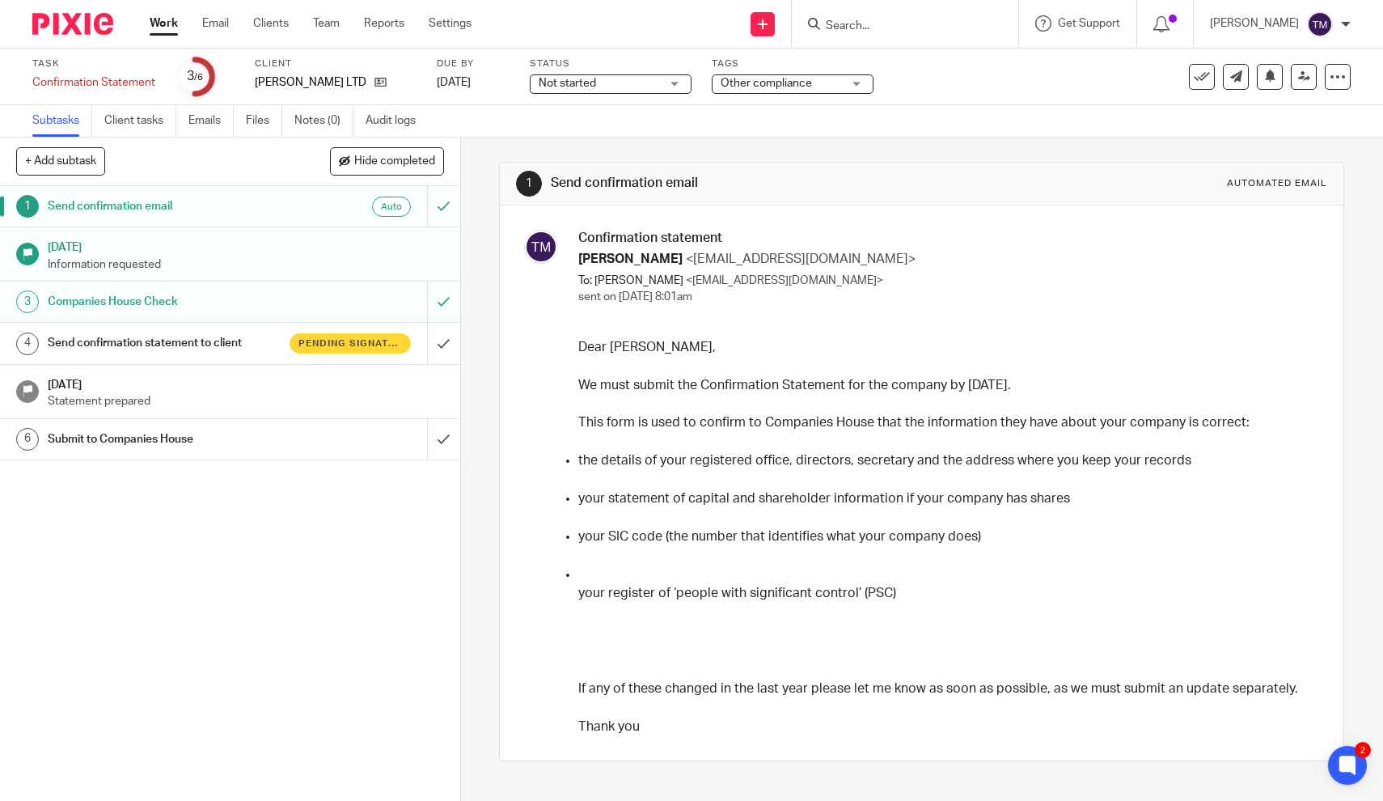
click at [130, 245] on h1 "[DATE]" at bounding box center [246, 245] width 396 height 20
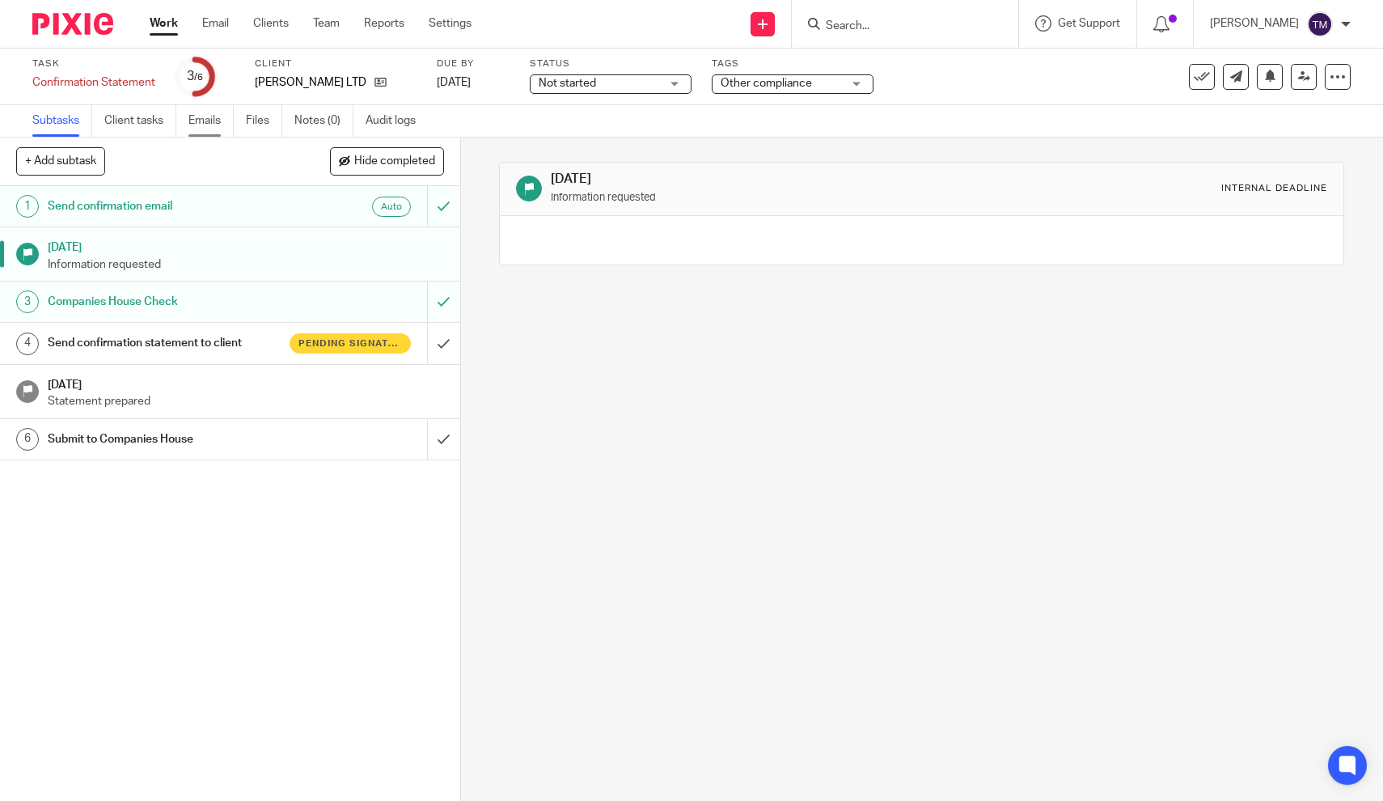
click at [222, 126] on link "Emails" at bounding box center [210, 121] width 45 height 32
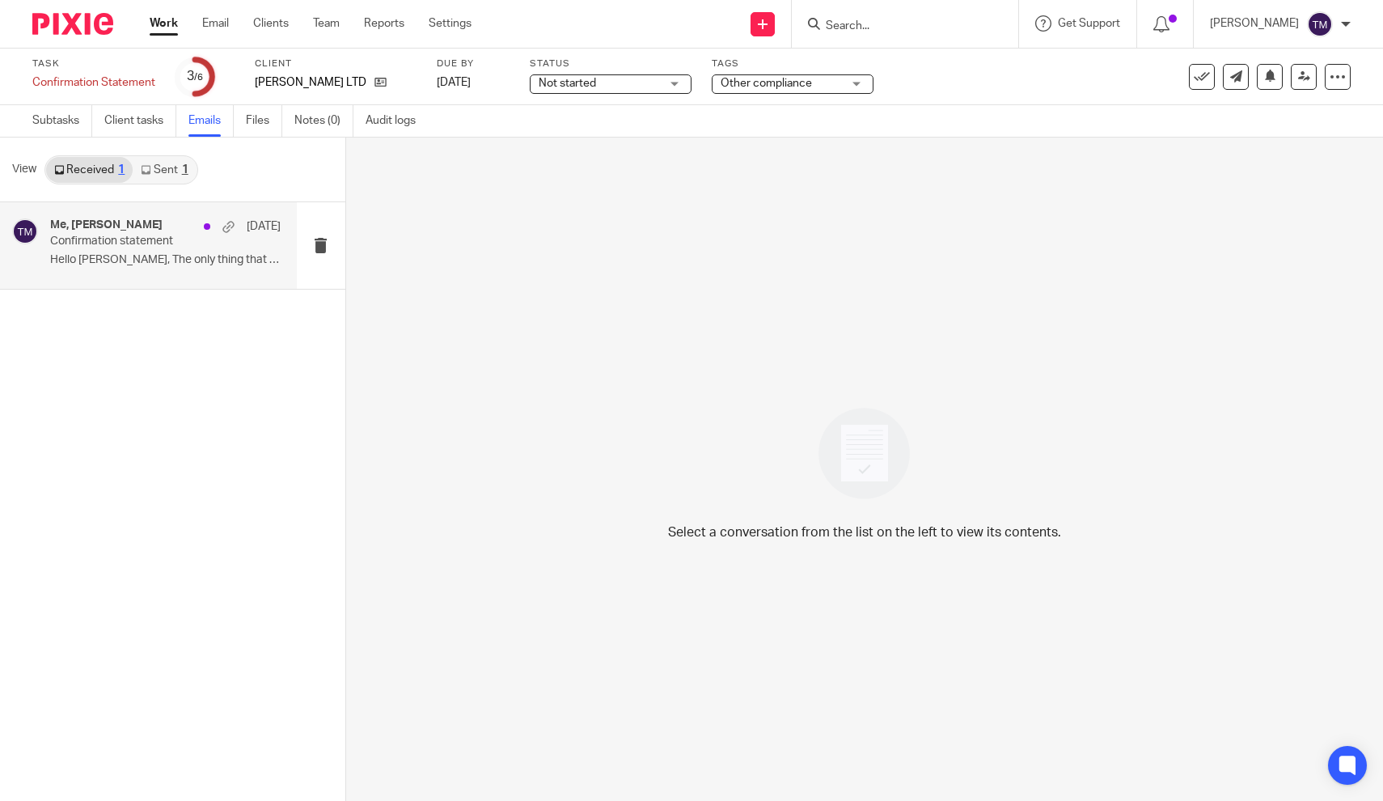
click at [168, 254] on p "Hello [PERSON_NAME], The only thing that changed is..." at bounding box center [165, 260] width 230 height 14
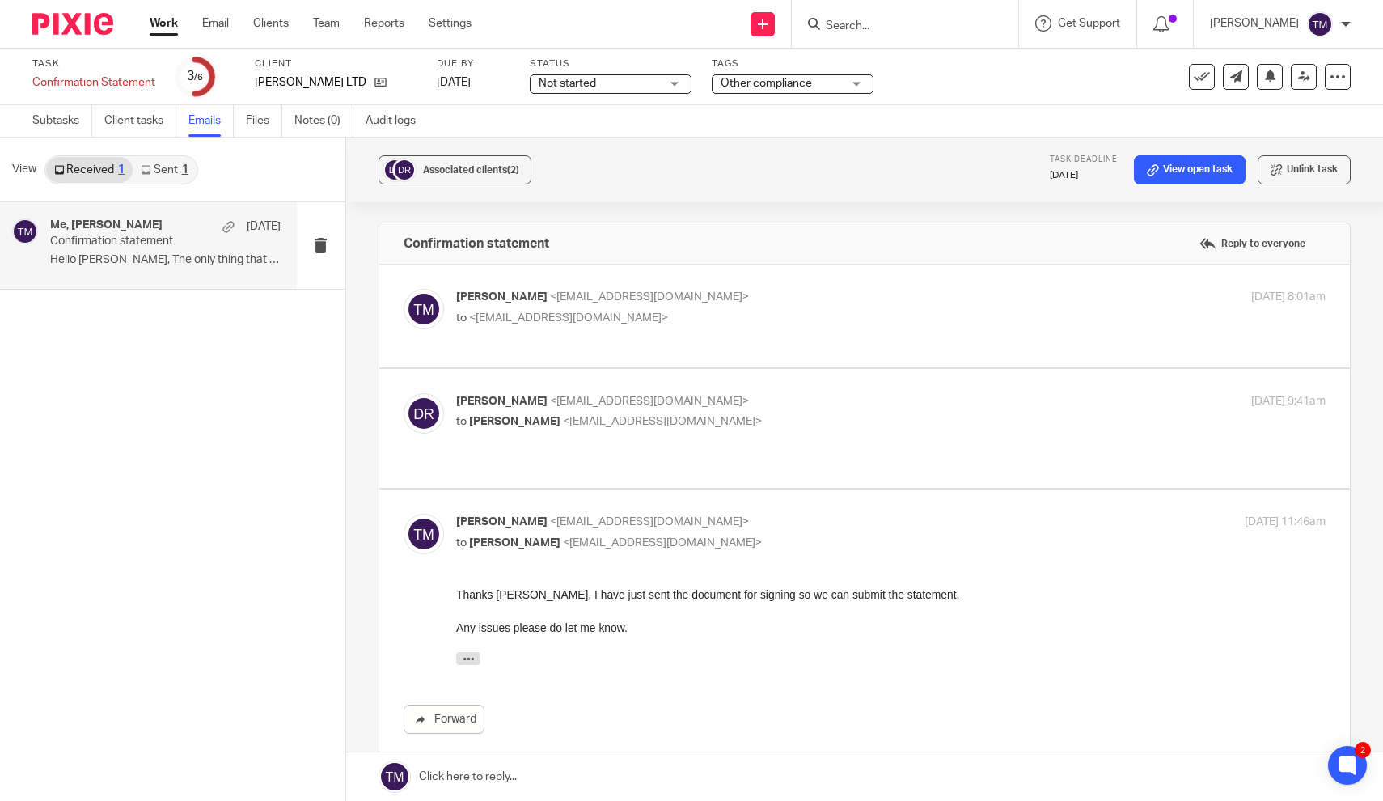
click at [550, 401] on span "<donnaryanfacialist@gmail.com>" at bounding box center [649, 400] width 199 height 11
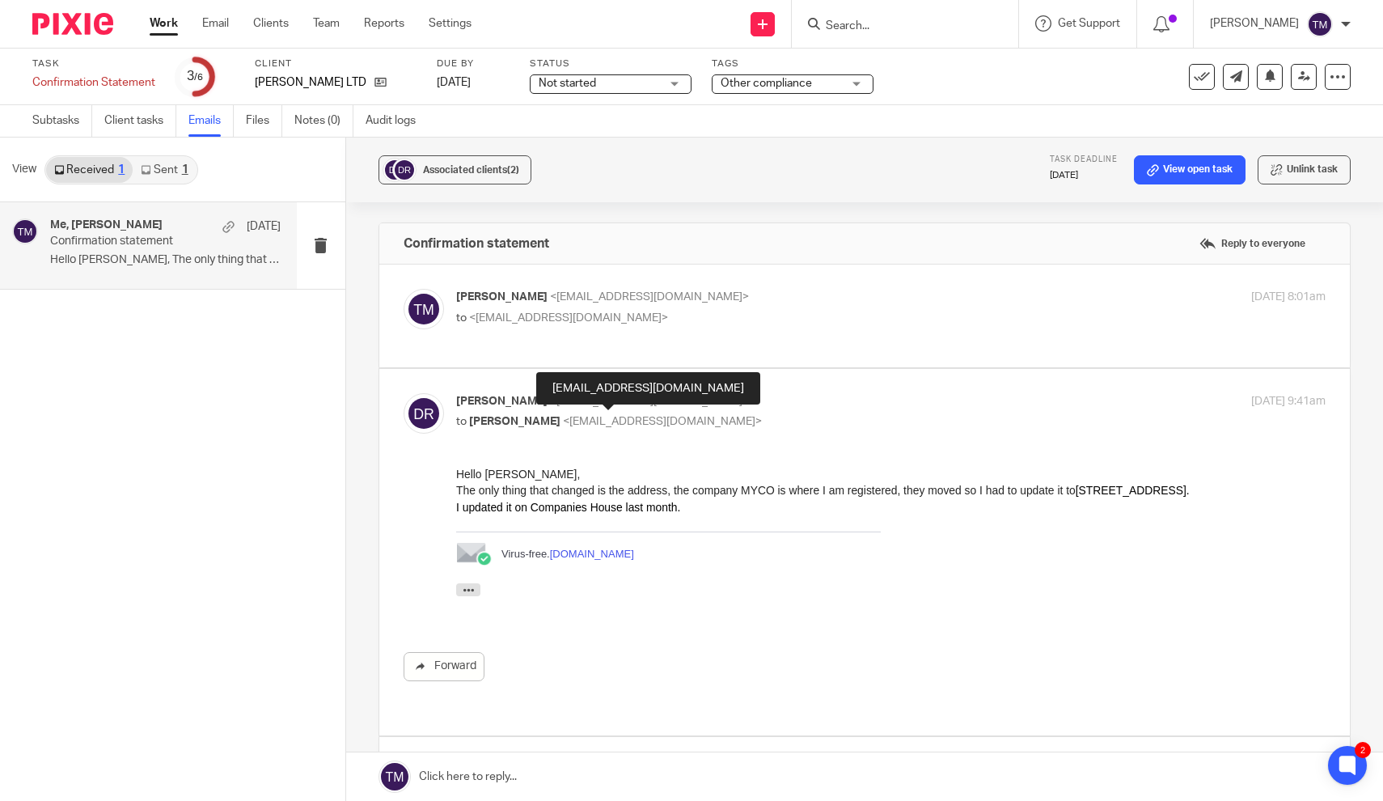
click at [594, 416] on span "<admin@karaccounts.com>" at bounding box center [662, 421] width 199 height 11
checkbox input "false"
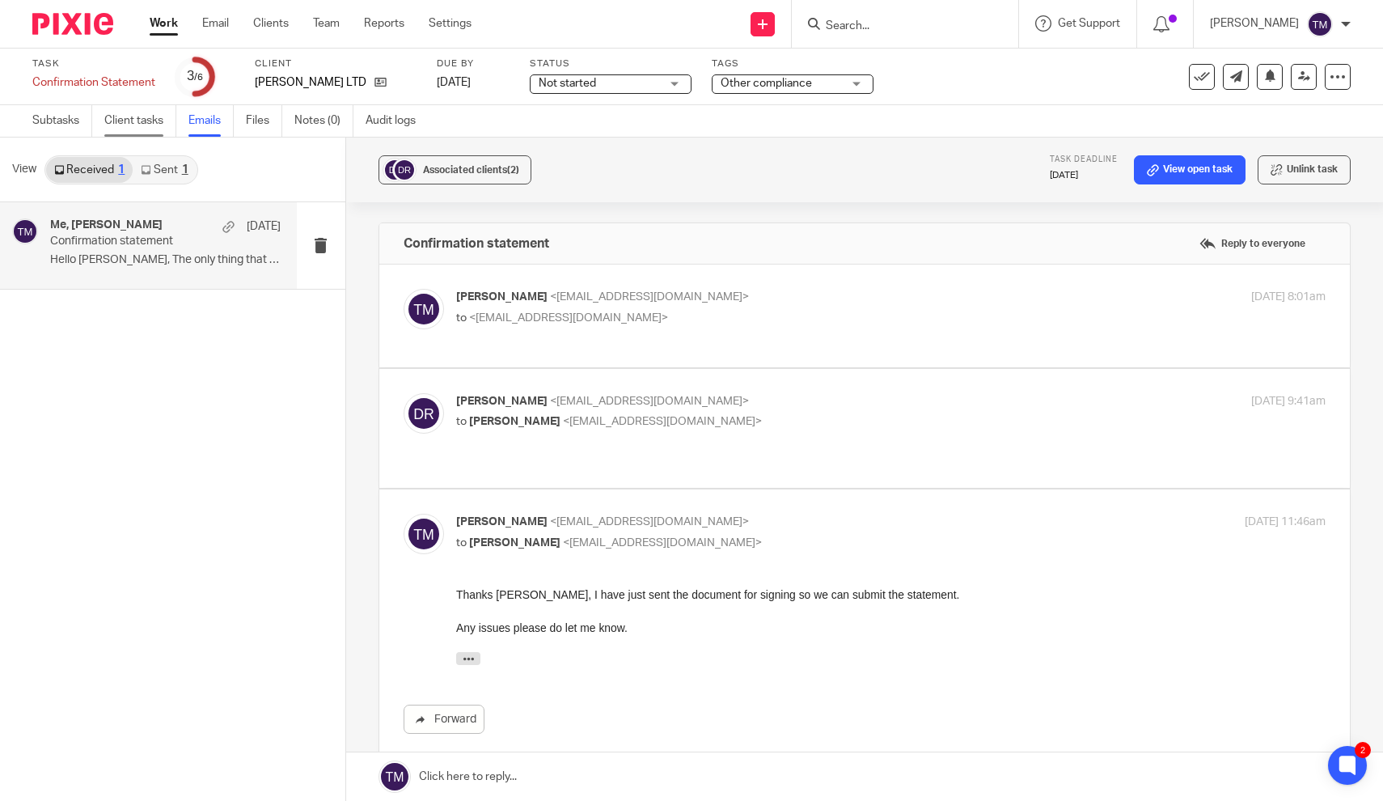
click at [119, 118] on link "Client tasks" at bounding box center [140, 121] width 72 height 32
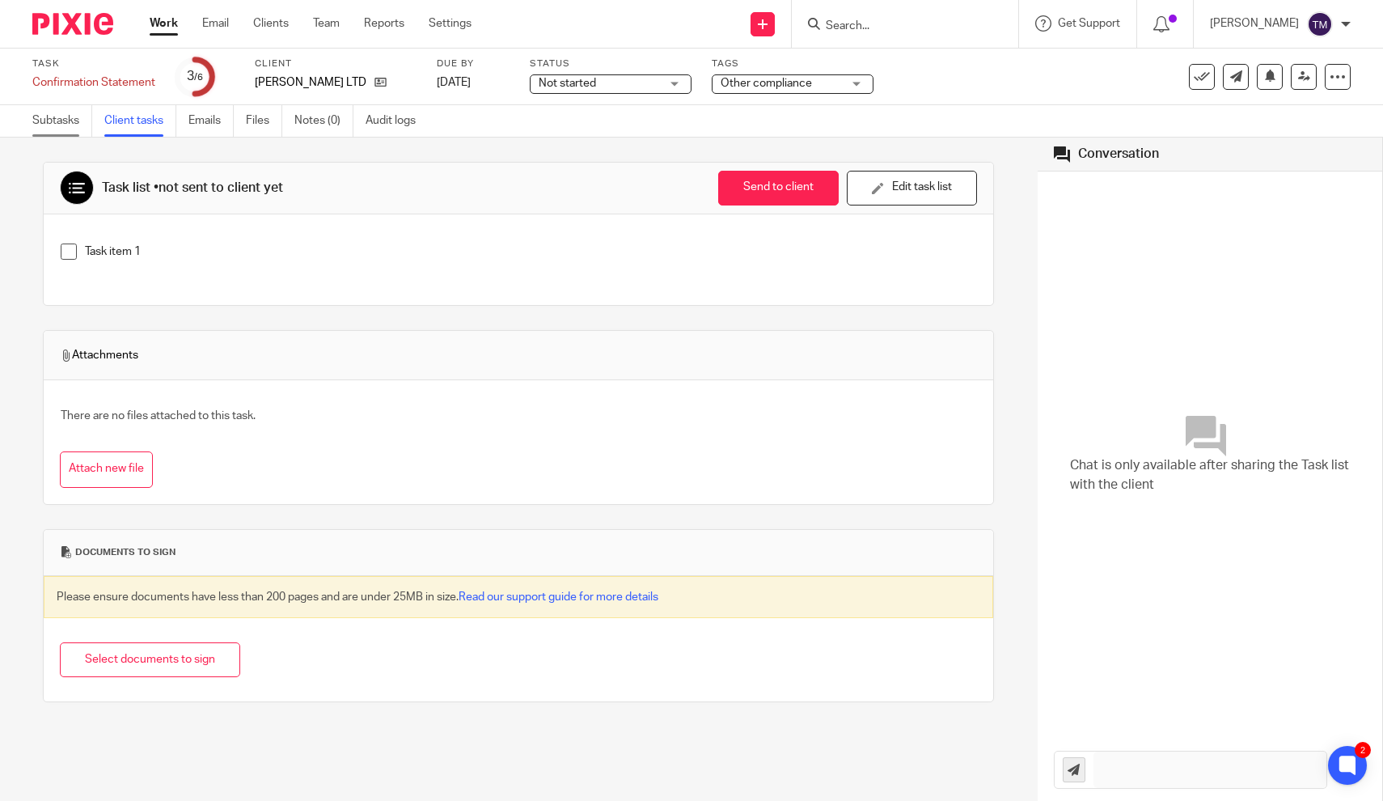
click at [72, 113] on link "Subtasks" at bounding box center [62, 121] width 60 height 32
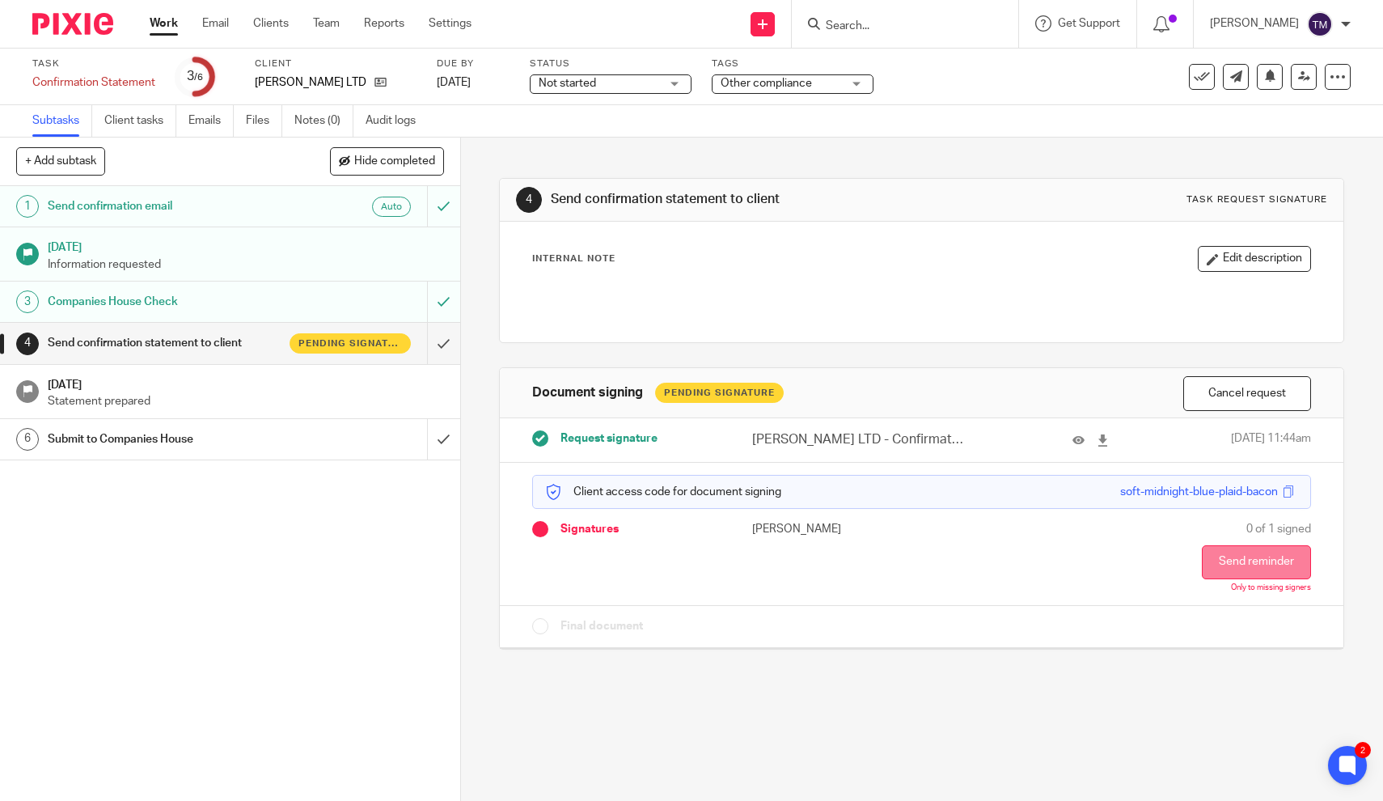
click at [1237, 554] on button "Send reminder" at bounding box center [1256, 562] width 109 height 34
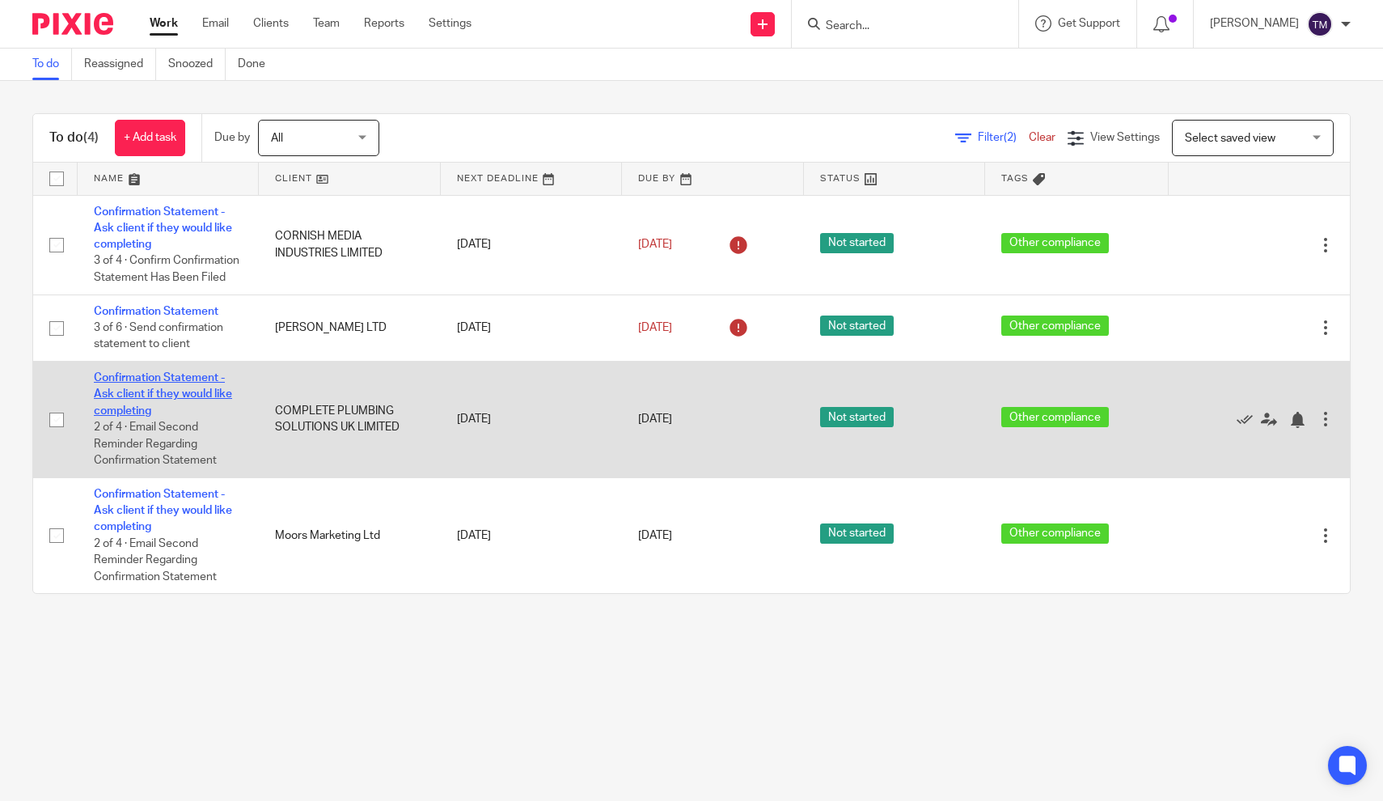
click at [204, 384] on link "Confirmation Statement - Ask client if they would like completing" at bounding box center [163, 394] width 138 height 44
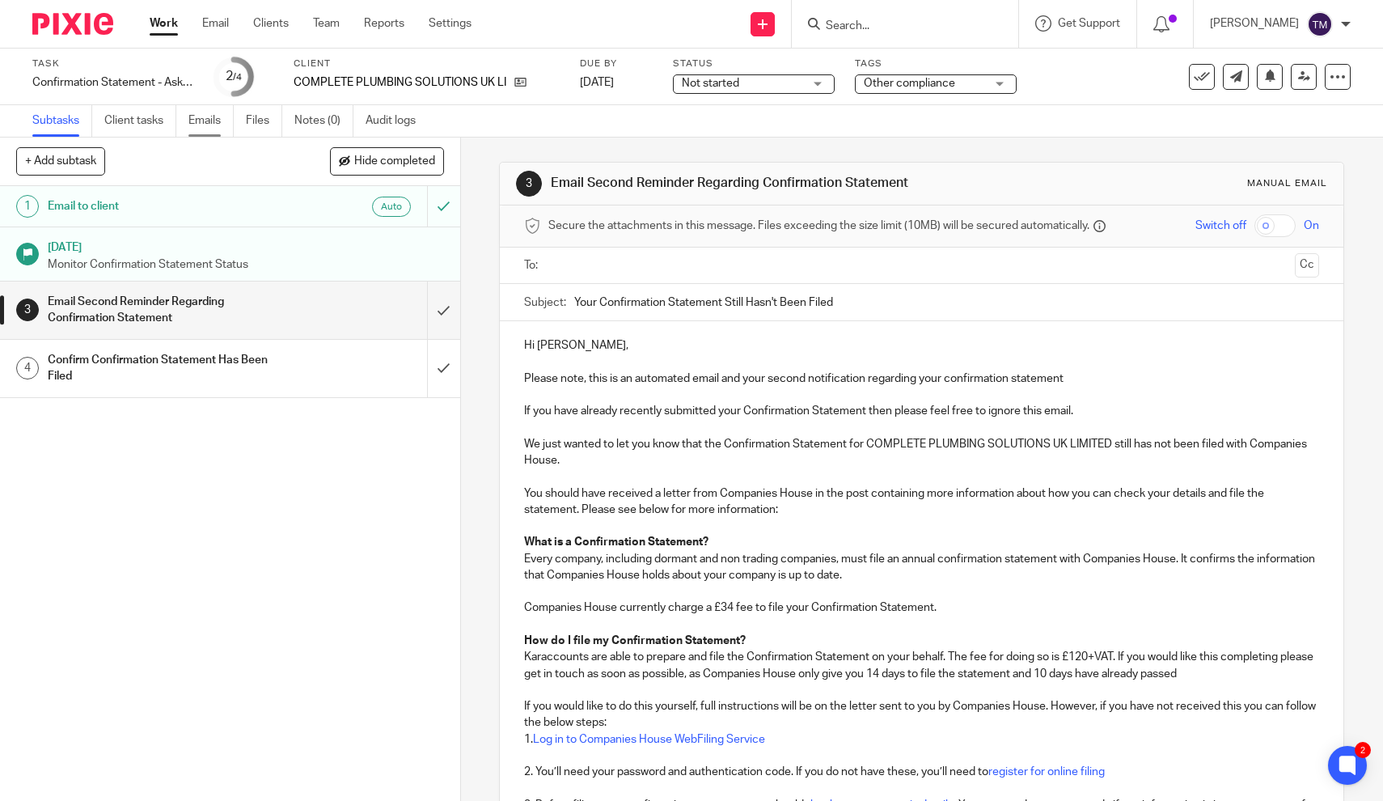
click at [222, 125] on link "Emails" at bounding box center [210, 121] width 45 height 32
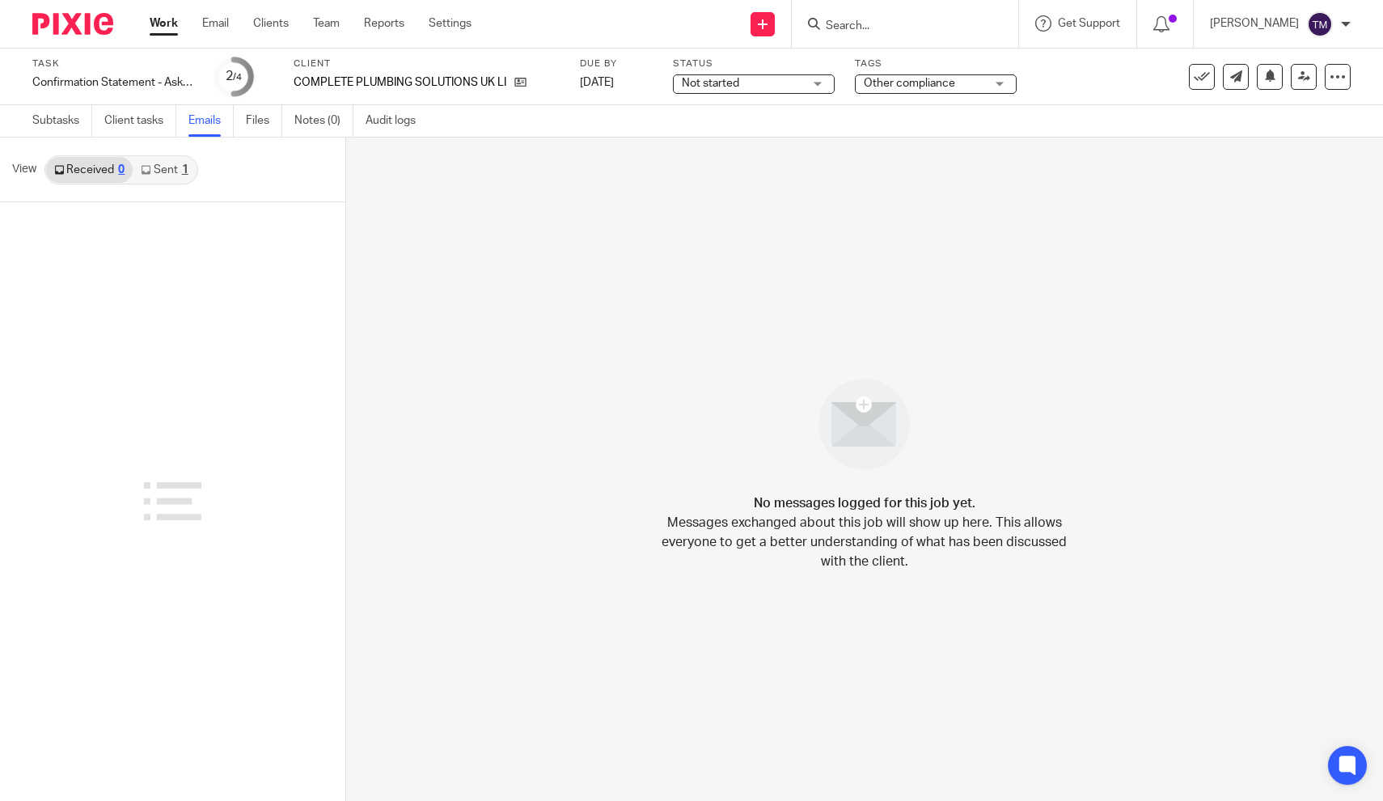
click at [173, 181] on link "Sent 1" at bounding box center [164, 170] width 63 height 26
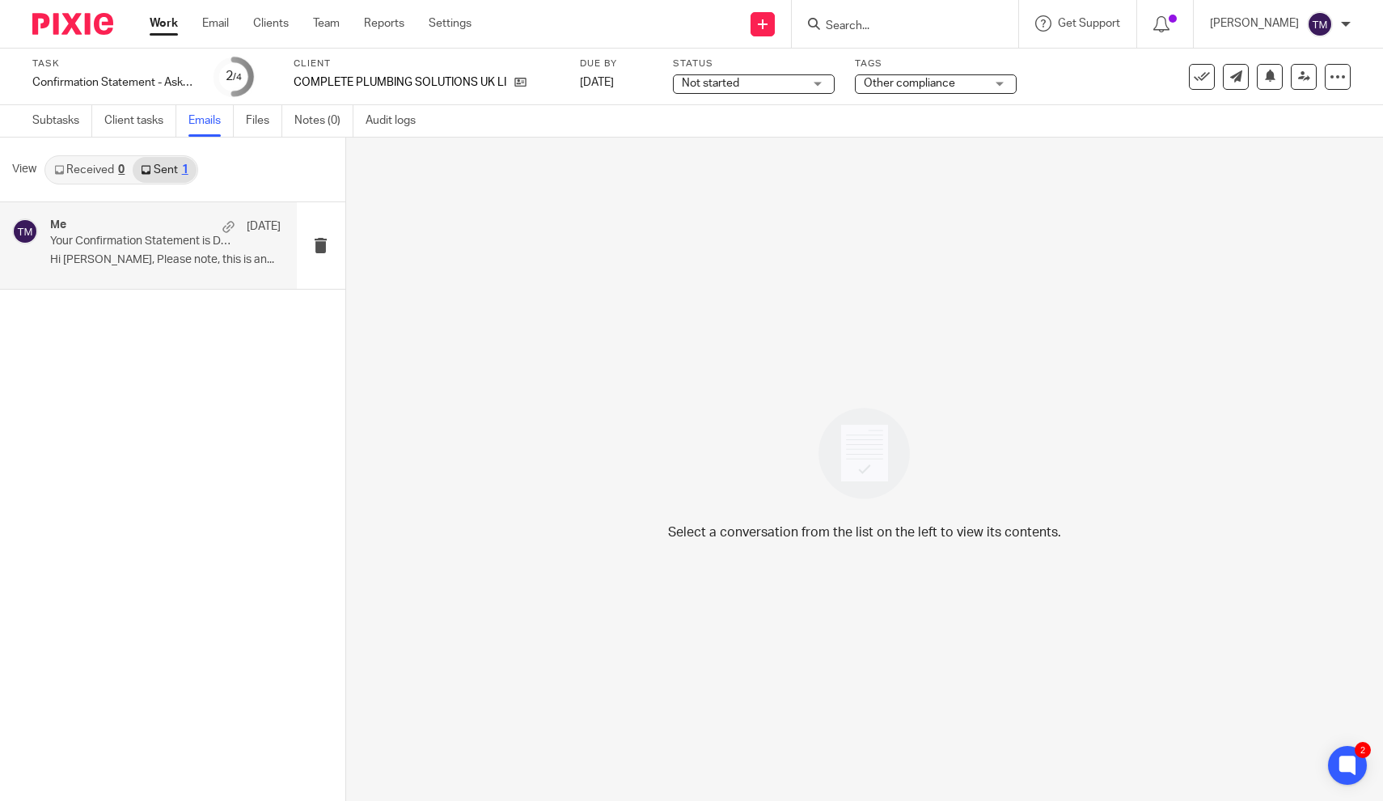
click at [197, 278] on div "Me [DATE] Your Confirmation Statement is Due (Do Not Ignore!) Hi [PERSON_NAME],…" at bounding box center [148, 245] width 297 height 87
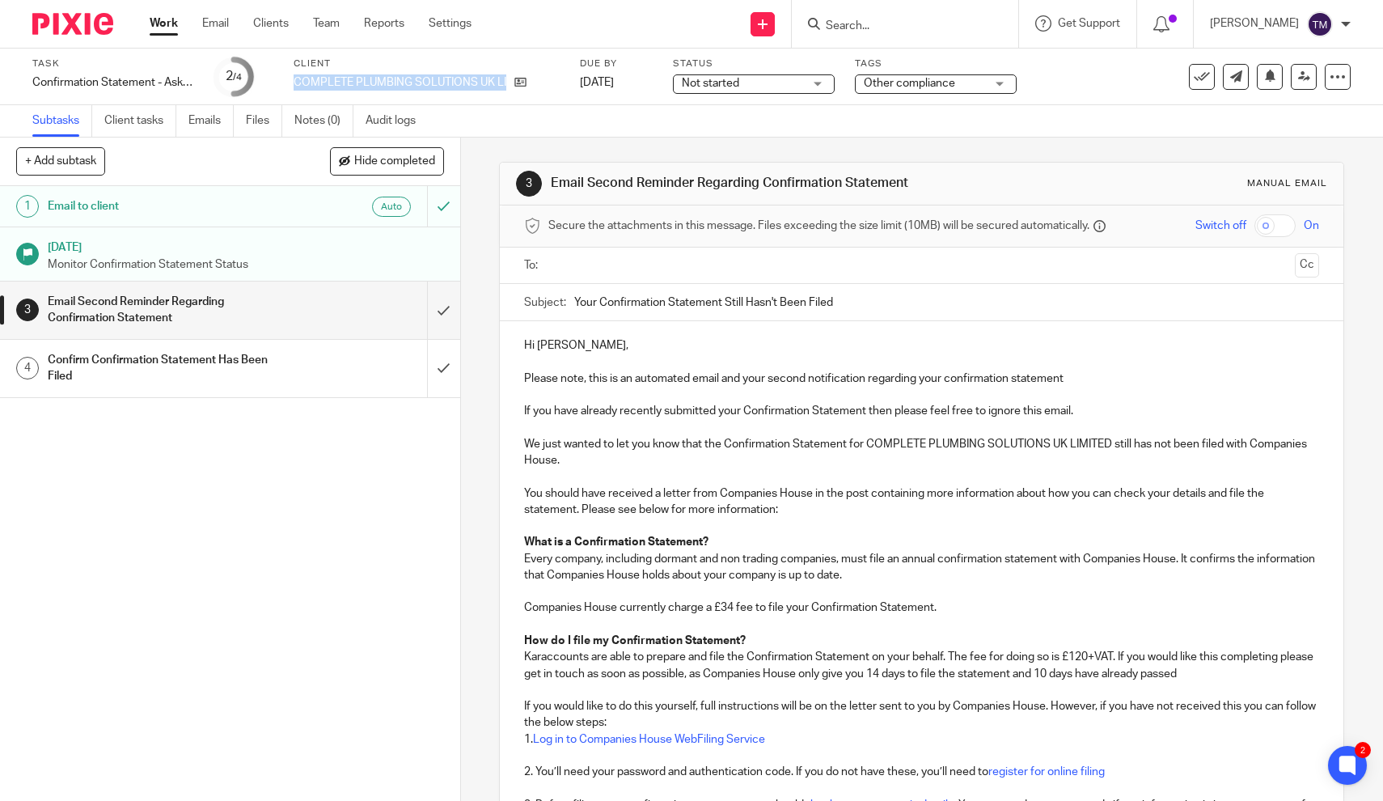
drag, startPoint x: 295, startPoint y: 82, endPoint x: 546, endPoint y: 91, distance: 250.9
click at [546, 91] on div "Client COMPLETE PLUMBING SOLUTIONS UK LIMITED" at bounding box center [427, 76] width 266 height 39
copy div "COMPLETE PLUMBING SOLUTIONS UK LIMITED"
click at [238, 305] on h1 "Email Second Reminder Regarding Confirmation Statement" at bounding box center [169, 310] width 243 height 41
click at [587, 268] on input "text" at bounding box center [921, 265] width 734 height 19
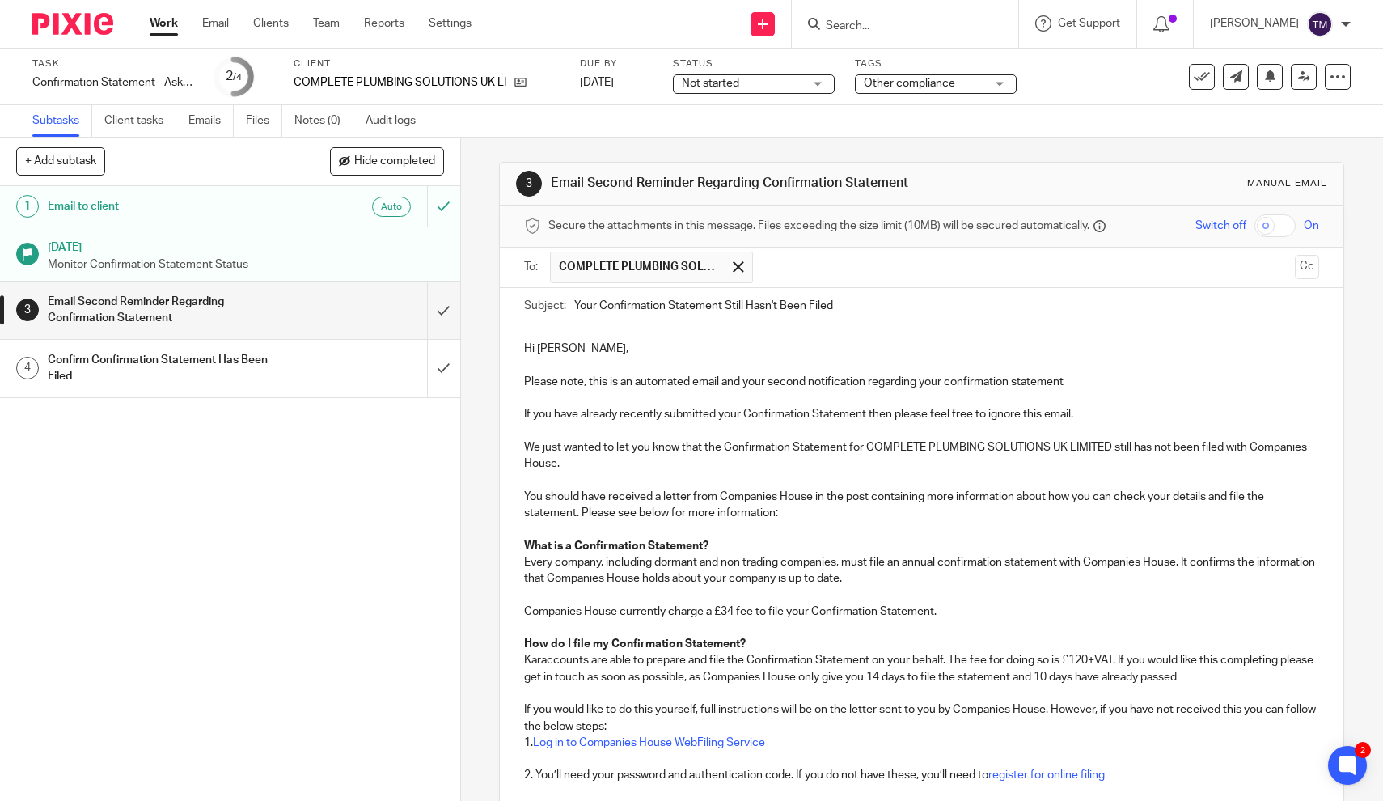
click at [679, 349] on p "Hi Benjamin," at bounding box center [921, 348] width 795 height 16
click at [680, 415] on p "If you have already recently submitted your Confirmation Statement then please …" at bounding box center [921, 414] width 795 height 16
click at [1372, 395] on div "3 Email Second Reminder Regarding Confirmation Statement Manual email Secure th…" at bounding box center [922, 468] width 922 height 663
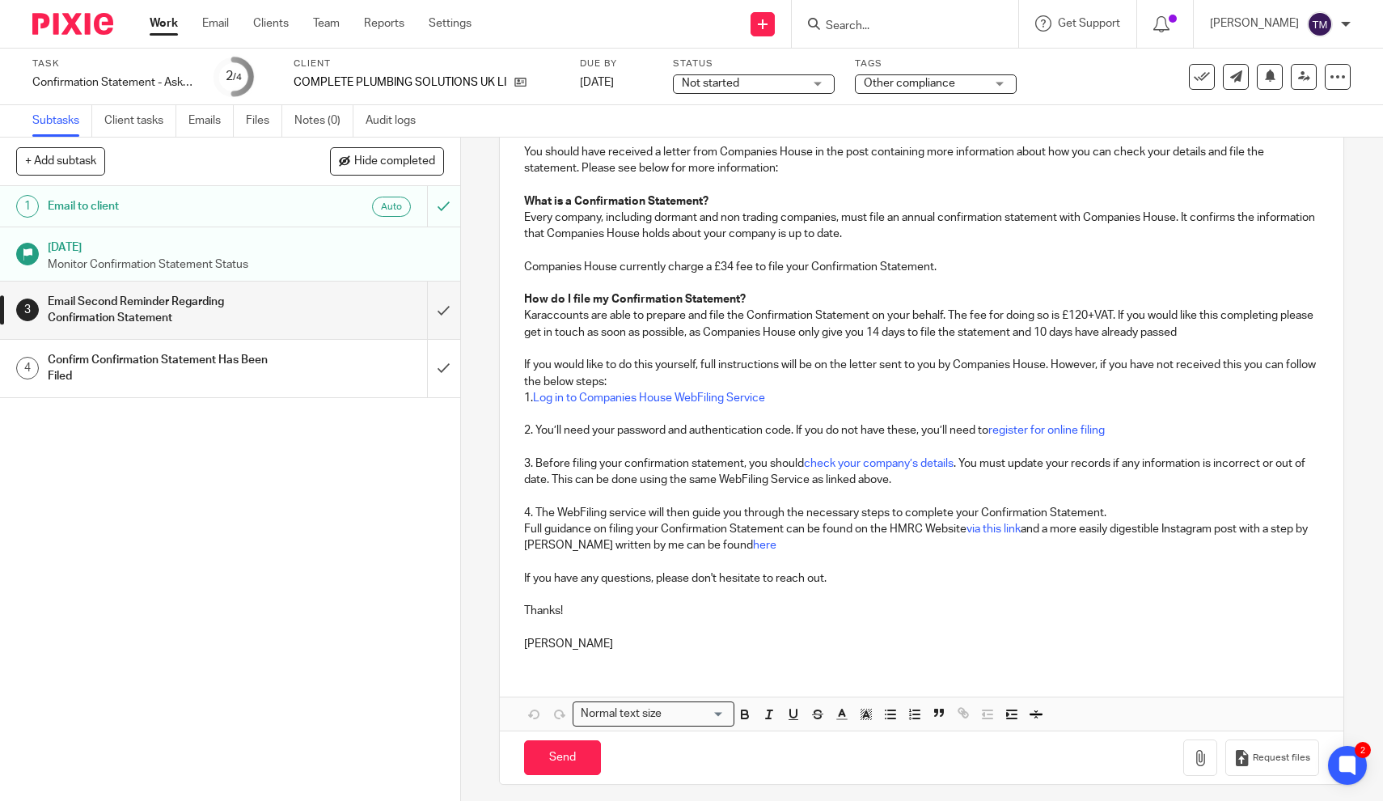
scroll to position [343, 0]
click at [581, 750] on input "Send" at bounding box center [562, 759] width 77 height 35
type input "Sent"
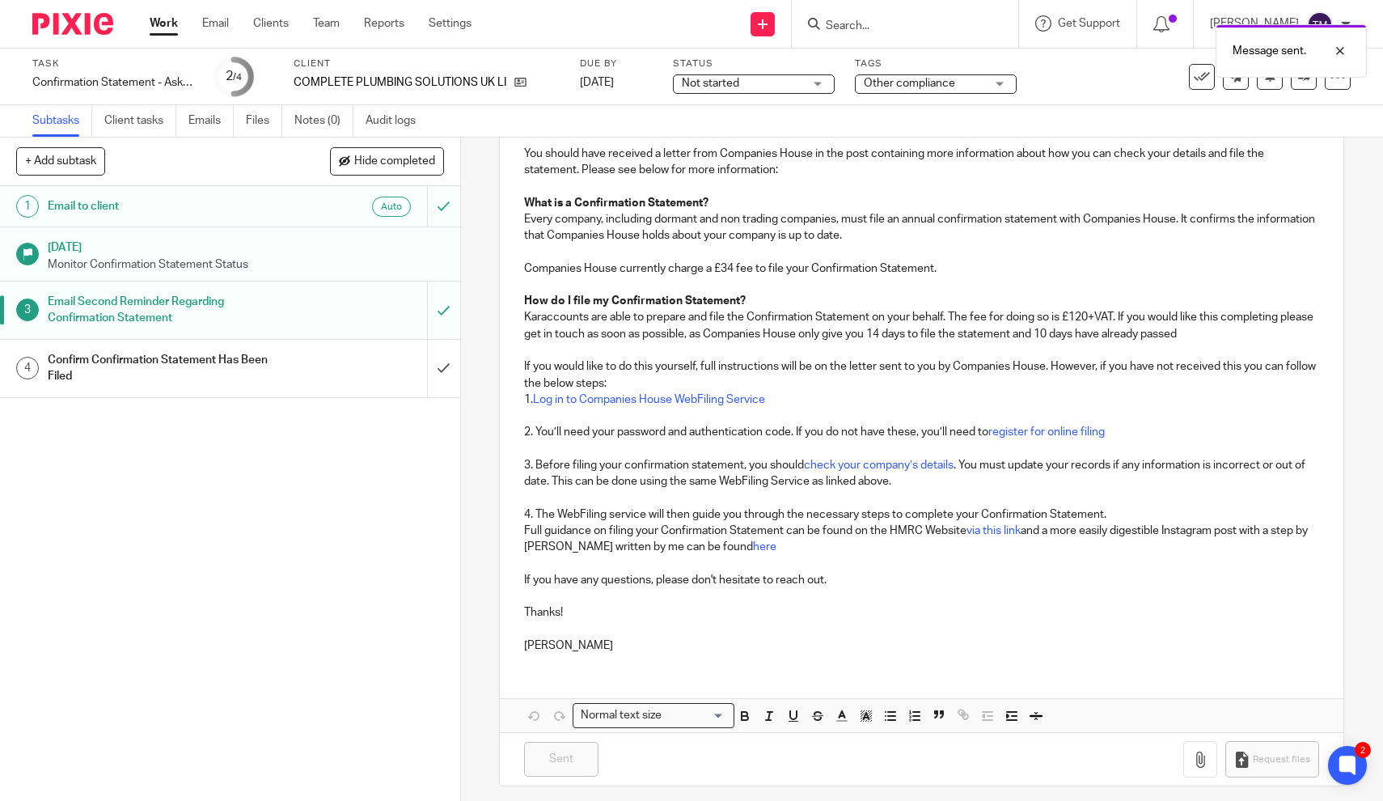
click at [218, 264] on p "Monitor Confirmation Statement Status" at bounding box center [246, 264] width 396 height 16
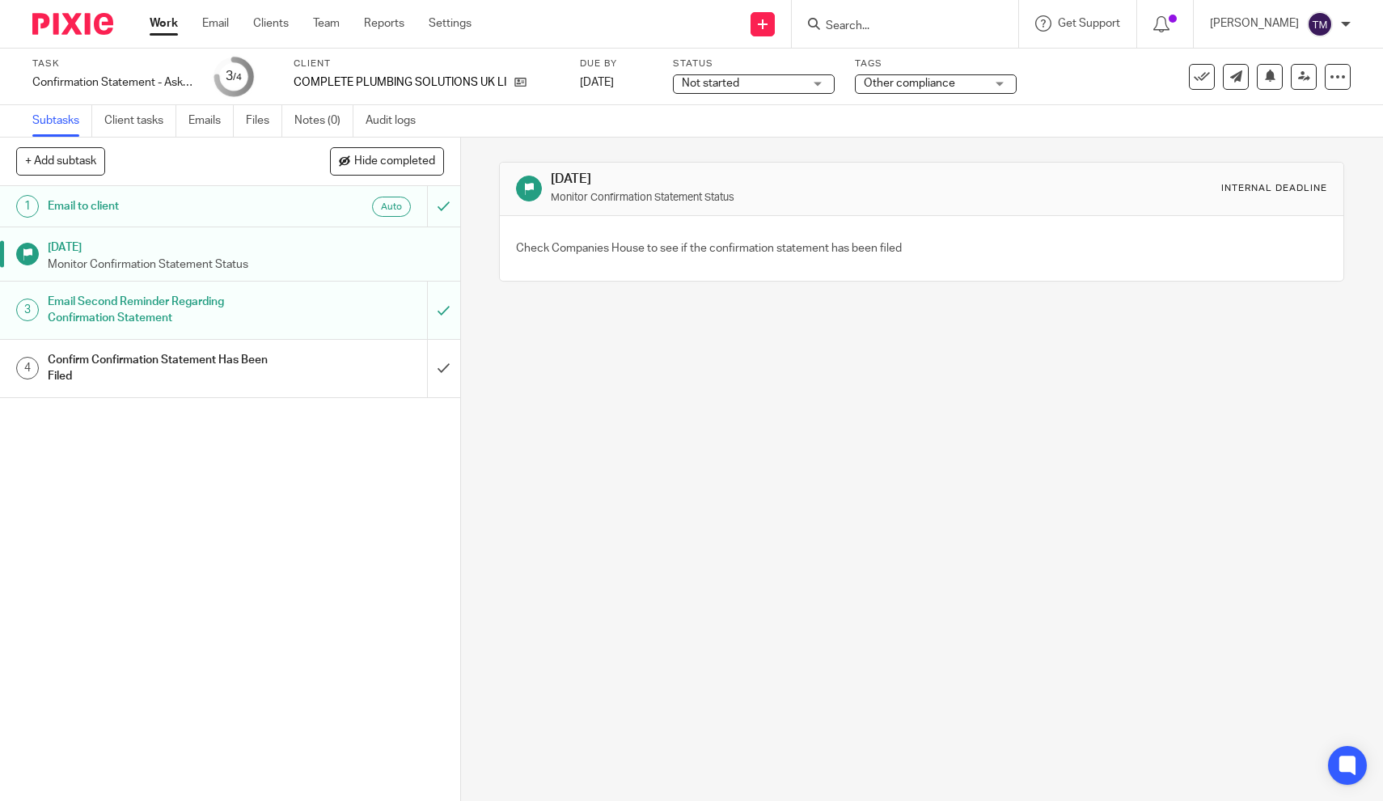
click at [239, 366] on h1 "Confirm Confirmation Statement Has Been Filed" at bounding box center [169, 368] width 243 height 41
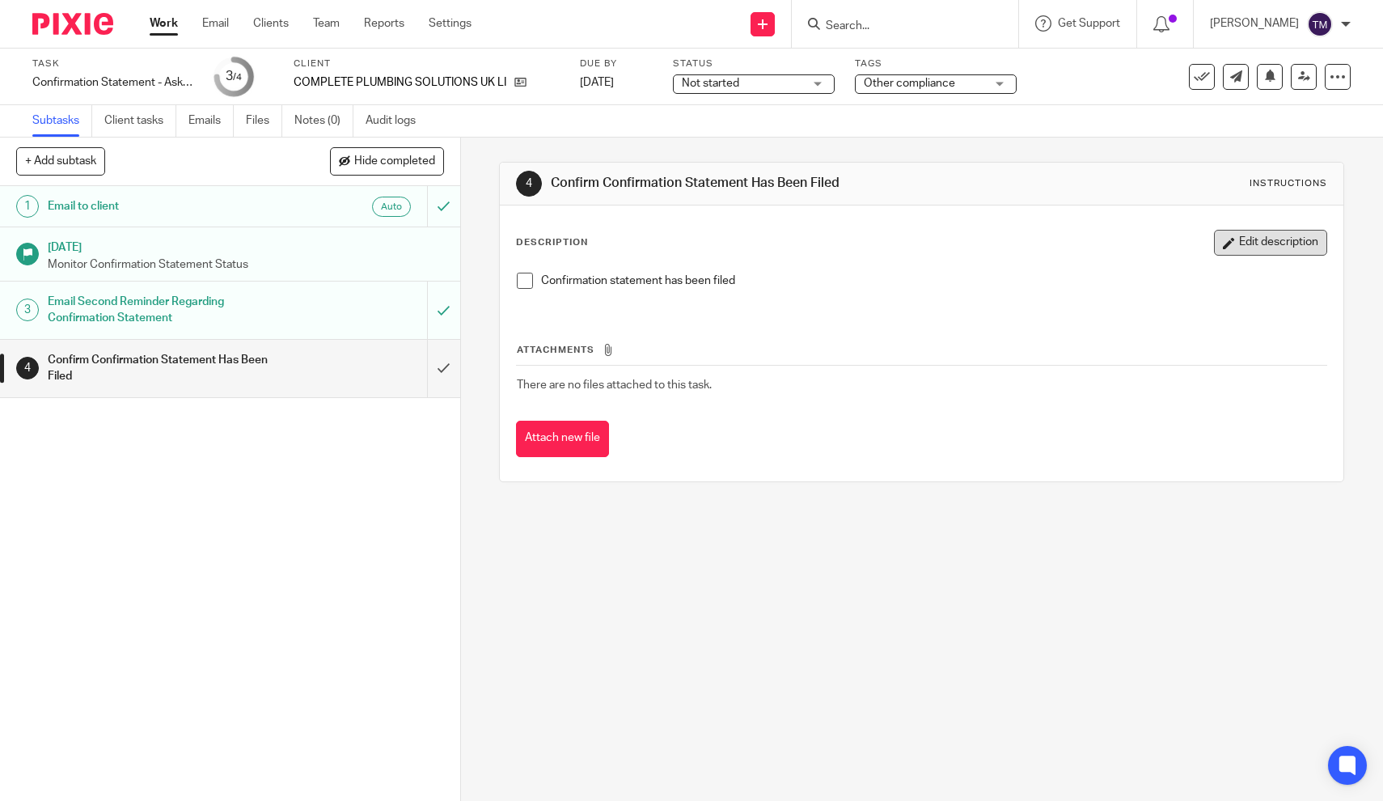
click at [1242, 240] on button "Edit description" at bounding box center [1270, 243] width 113 height 26
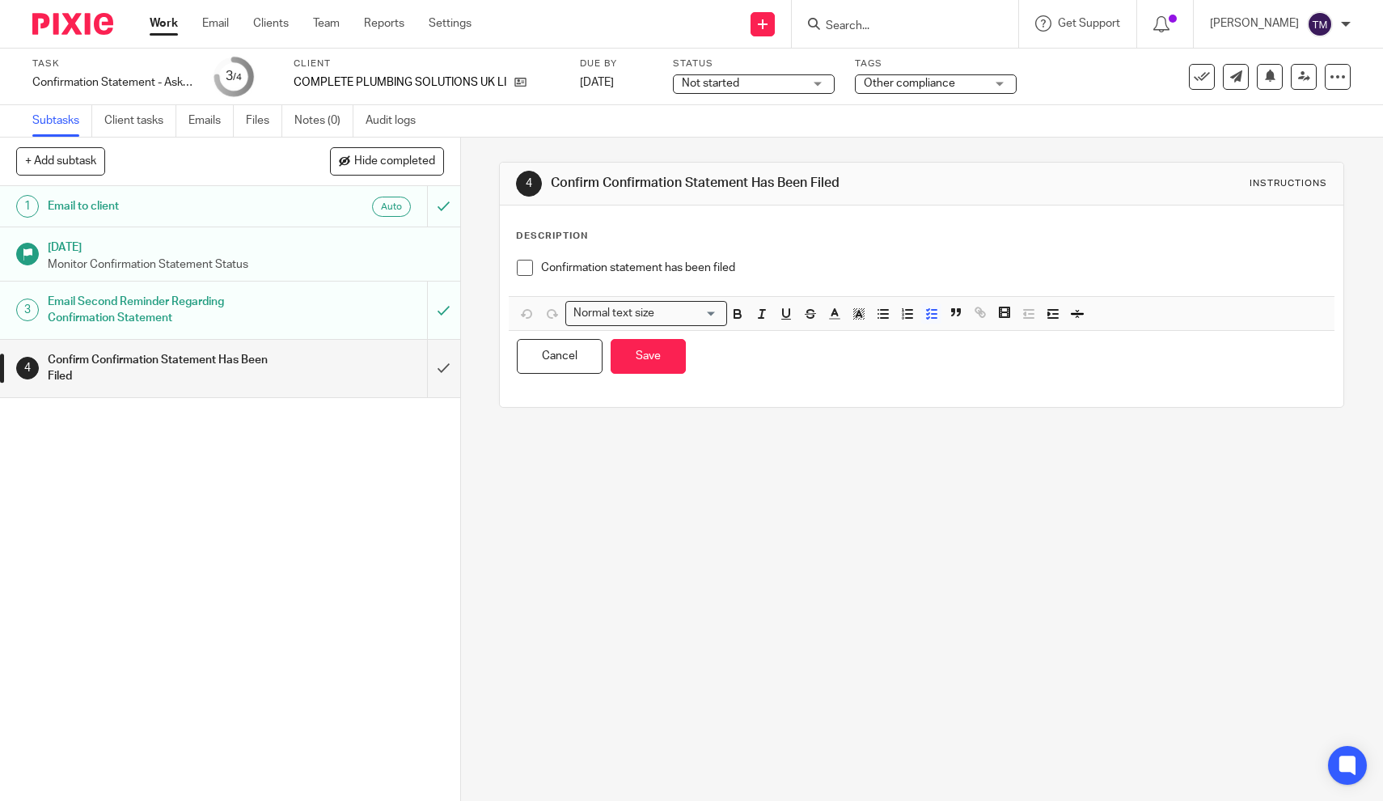
click at [771, 267] on p "Confirmation statement has been filed" at bounding box center [933, 268] width 785 height 16
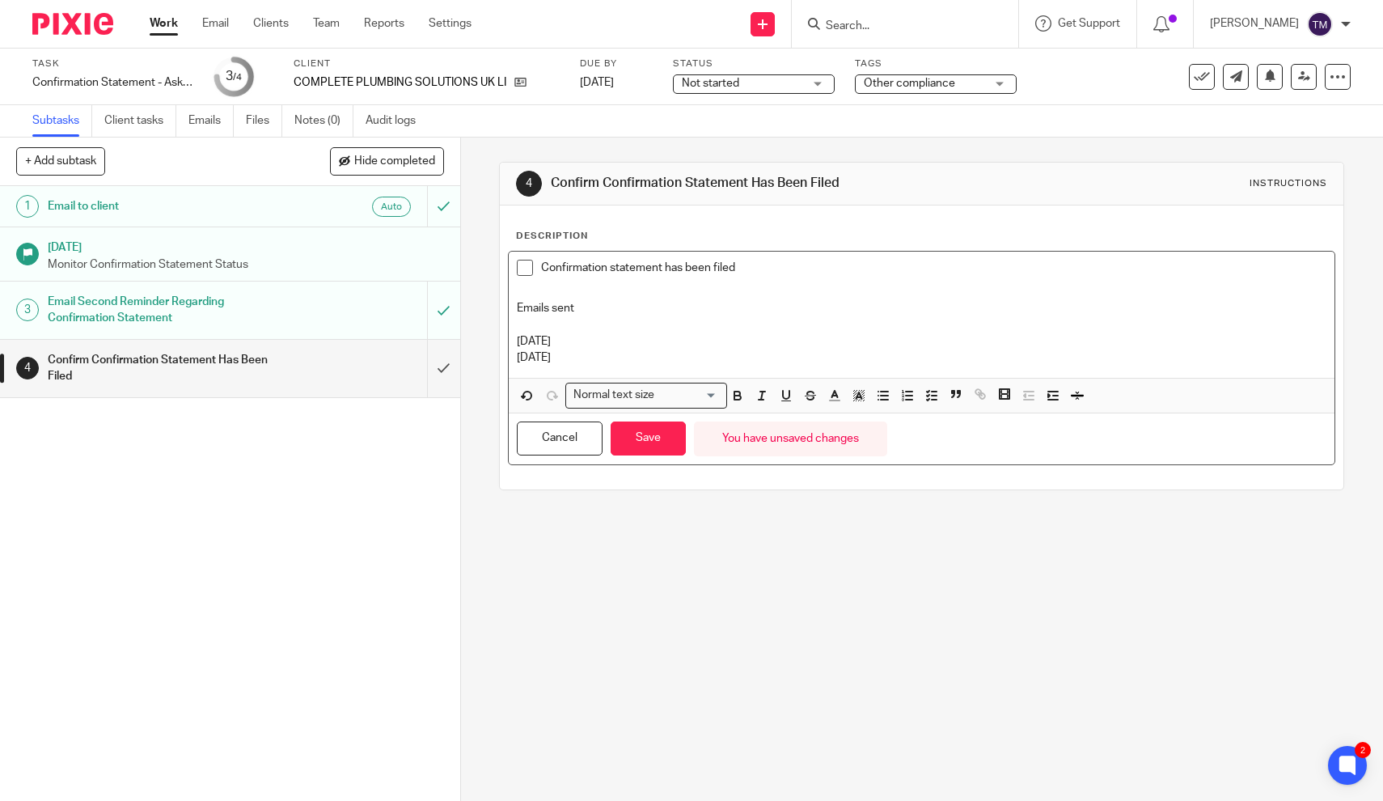
click at [527, 355] on p "12th October" at bounding box center [922, 357] width 810 height 16
click at [651, 449] on button "Save" at bounding box center [648, 438] width 75 height 35
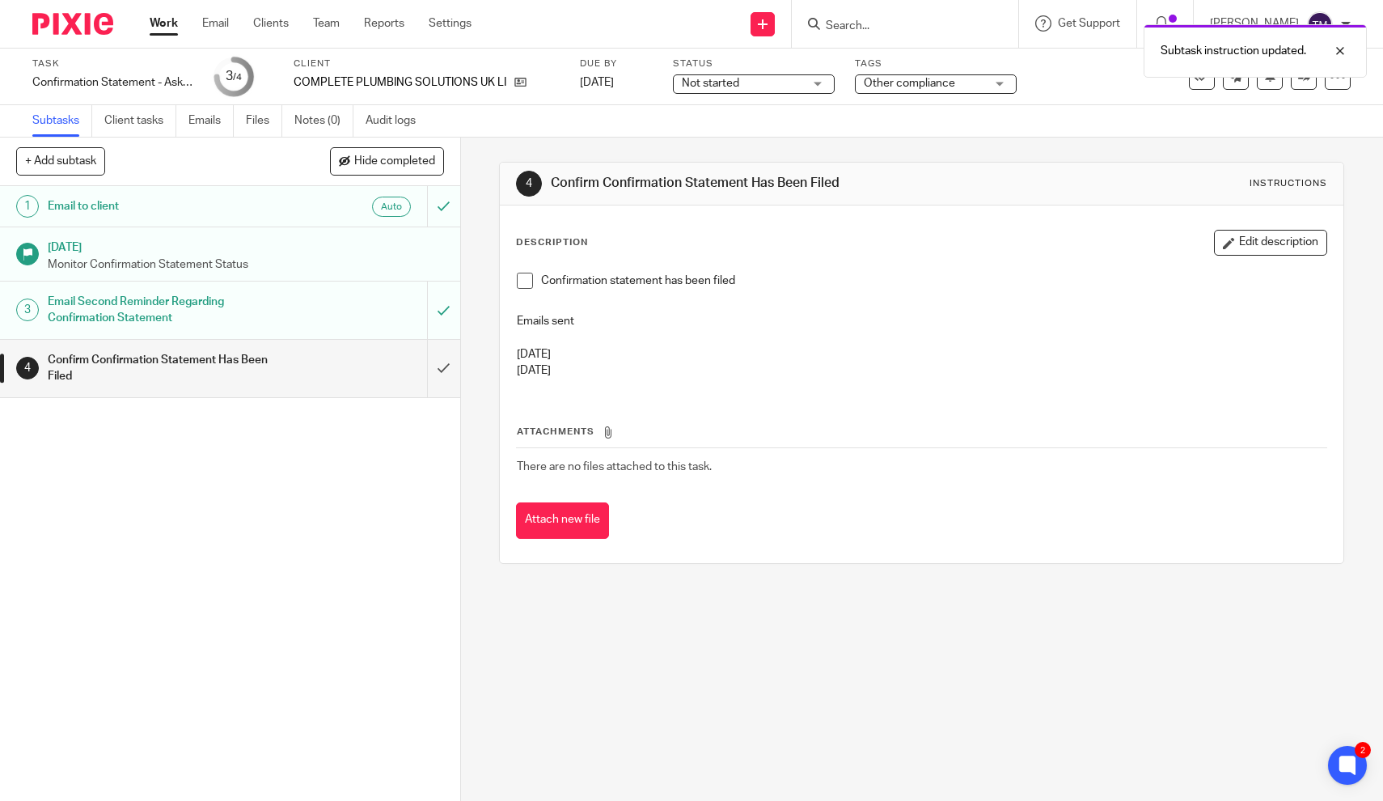
click at [874, 23] on div "Subtask instruction updated." at bounding box center [1028, 46] width 675 height 61
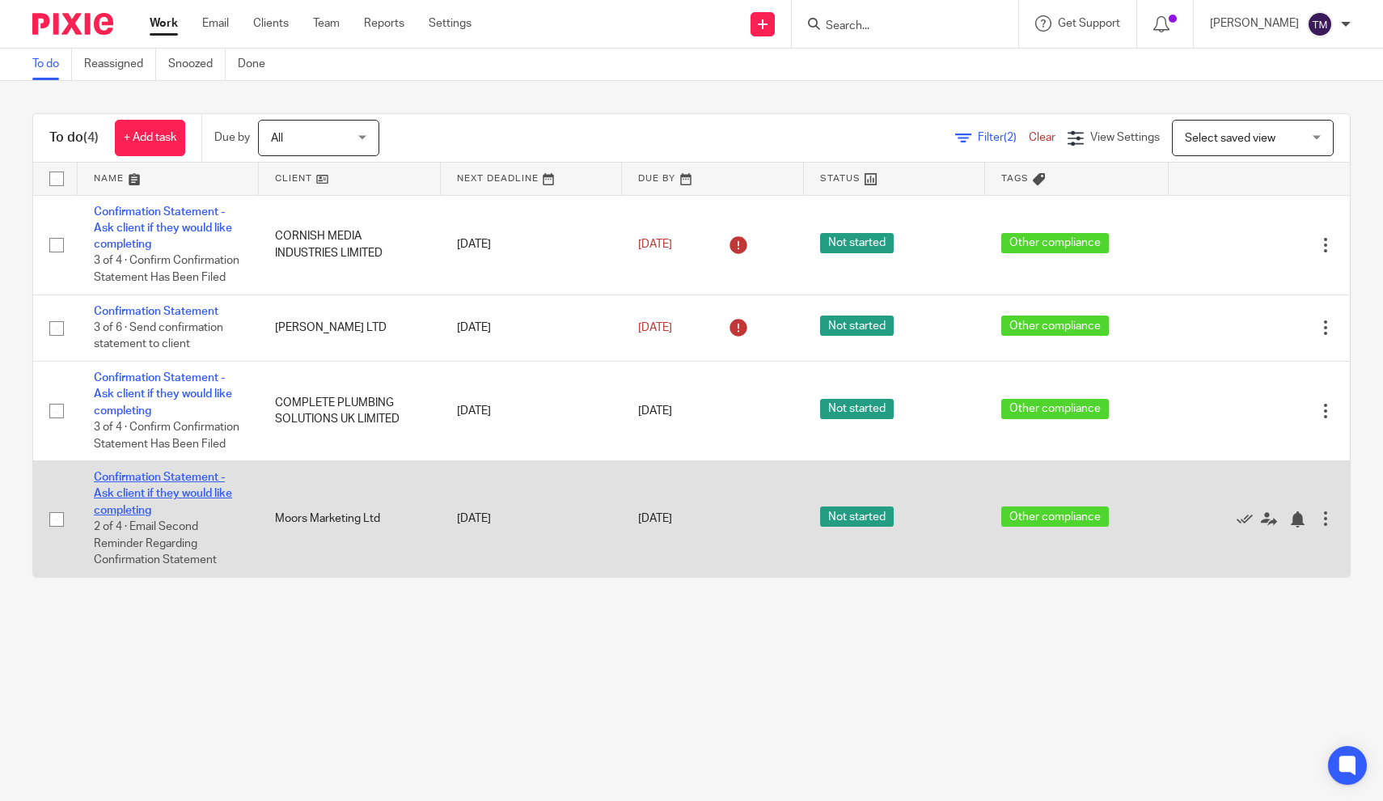
click at [193, 480] on link "Confirmation Statement - Ask client if they would like completing" at bounding box center [163, 493] width 138 height 44
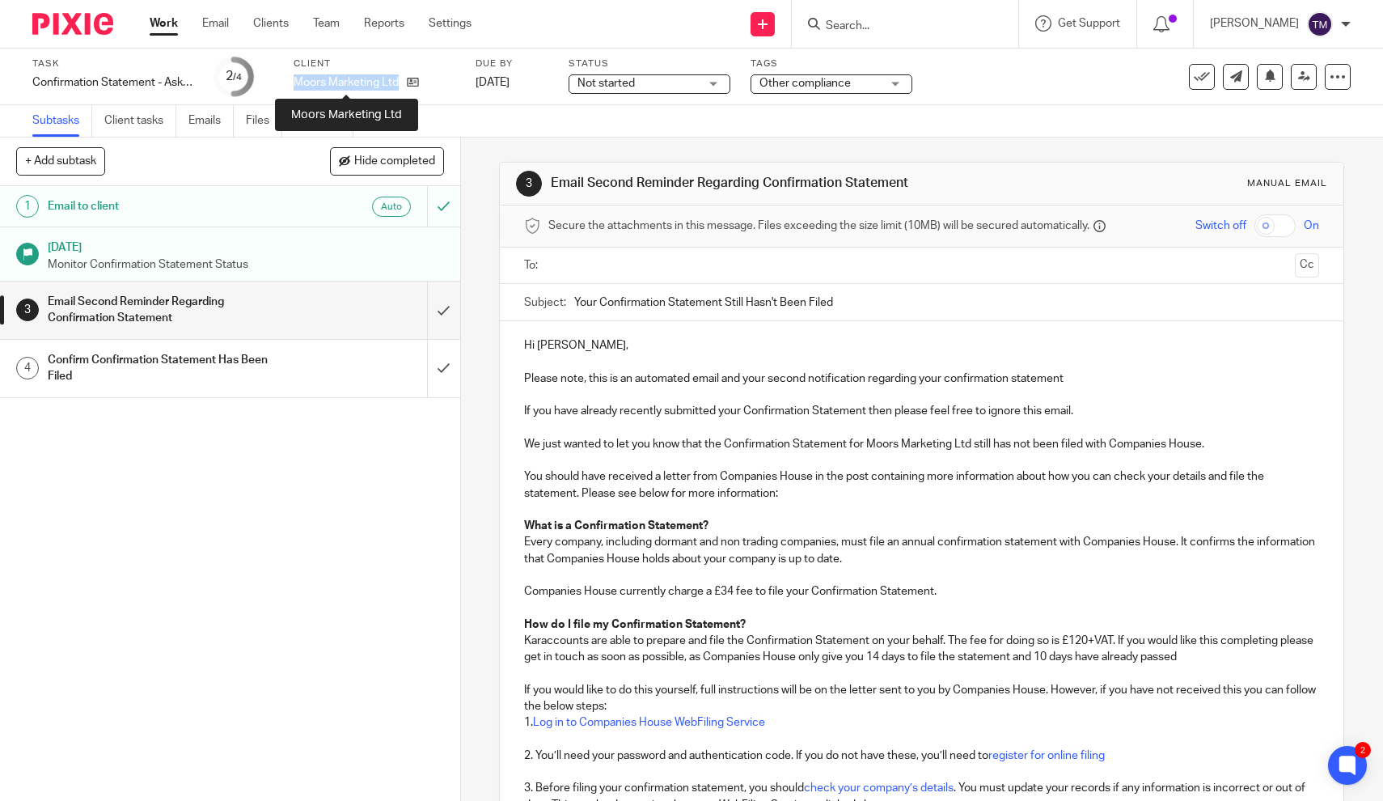
drag, startPoint x: 295, startPoint y: 82, endPoint x: 396, endPoint y: 87, distance: 101.2
click at [397, 87] on p "Moors Marketing Ltd" at bounding box center [346, 82] width 105 height 16
copy p "Moors Marketing Ltd"
click at [202, 116] on link "Emails" at bounding box center [210, 121] width 45 height 32
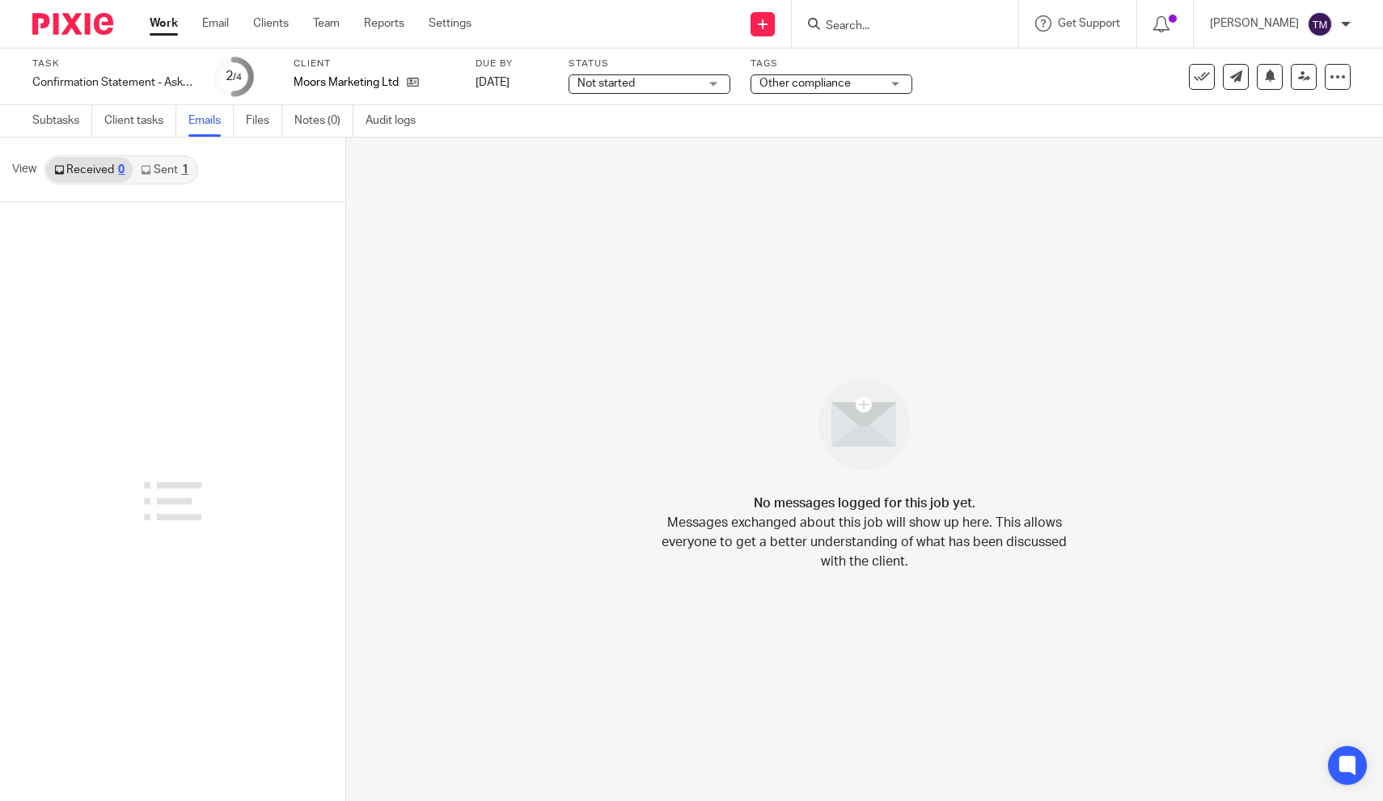
click at [166, 179] on link "Sent 1" at bounding box center [164, 170] width 63 height 26
